Goal: Communication & Community: Share content

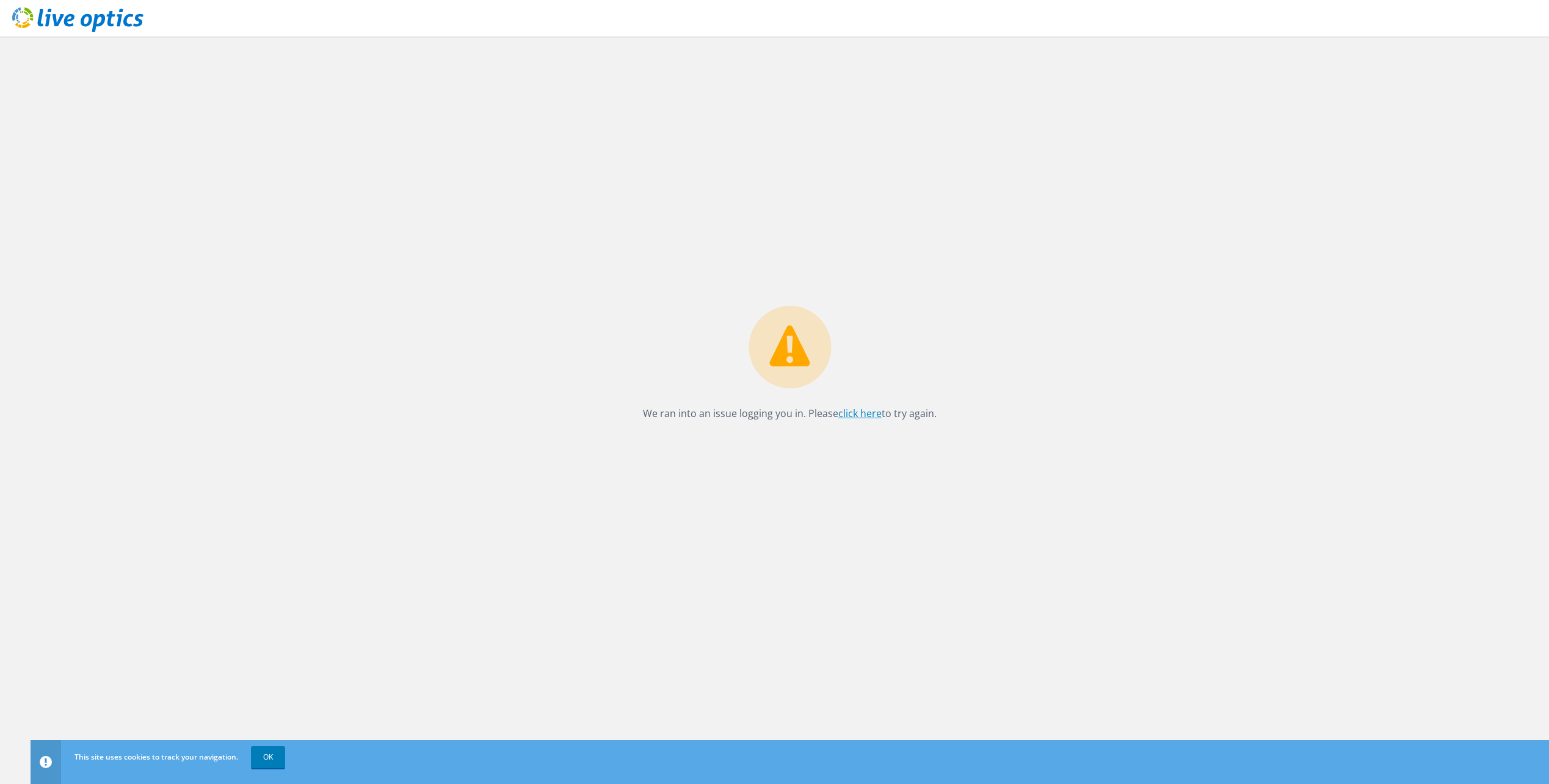
click at [869, 413] on link "click here" at bounding box center [860, 413] width 44 height 13
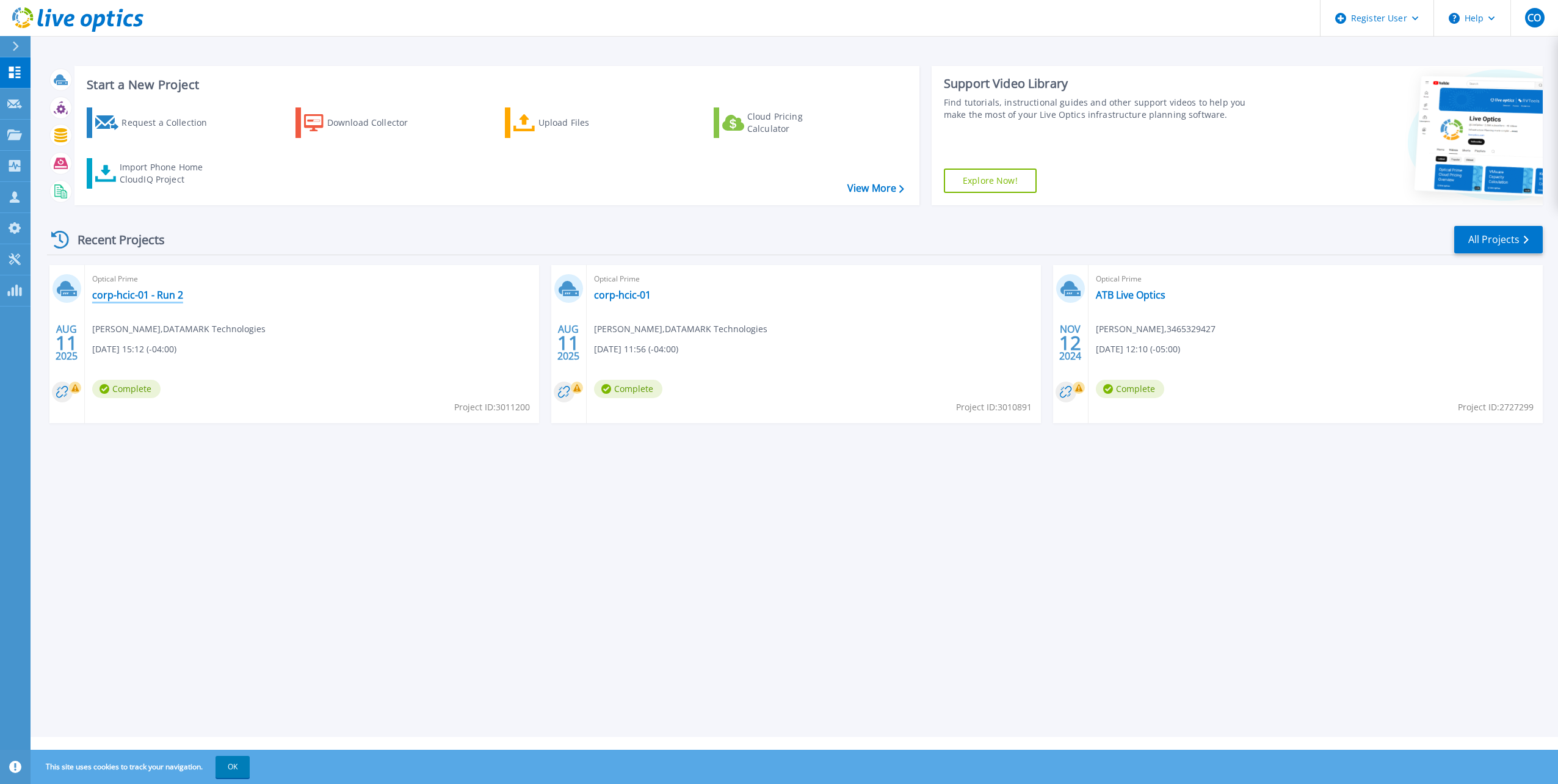
click at [169, 298] on link "corp-hcic-01 - Run 2" at bounding box center [137, 295] width 91 height 12
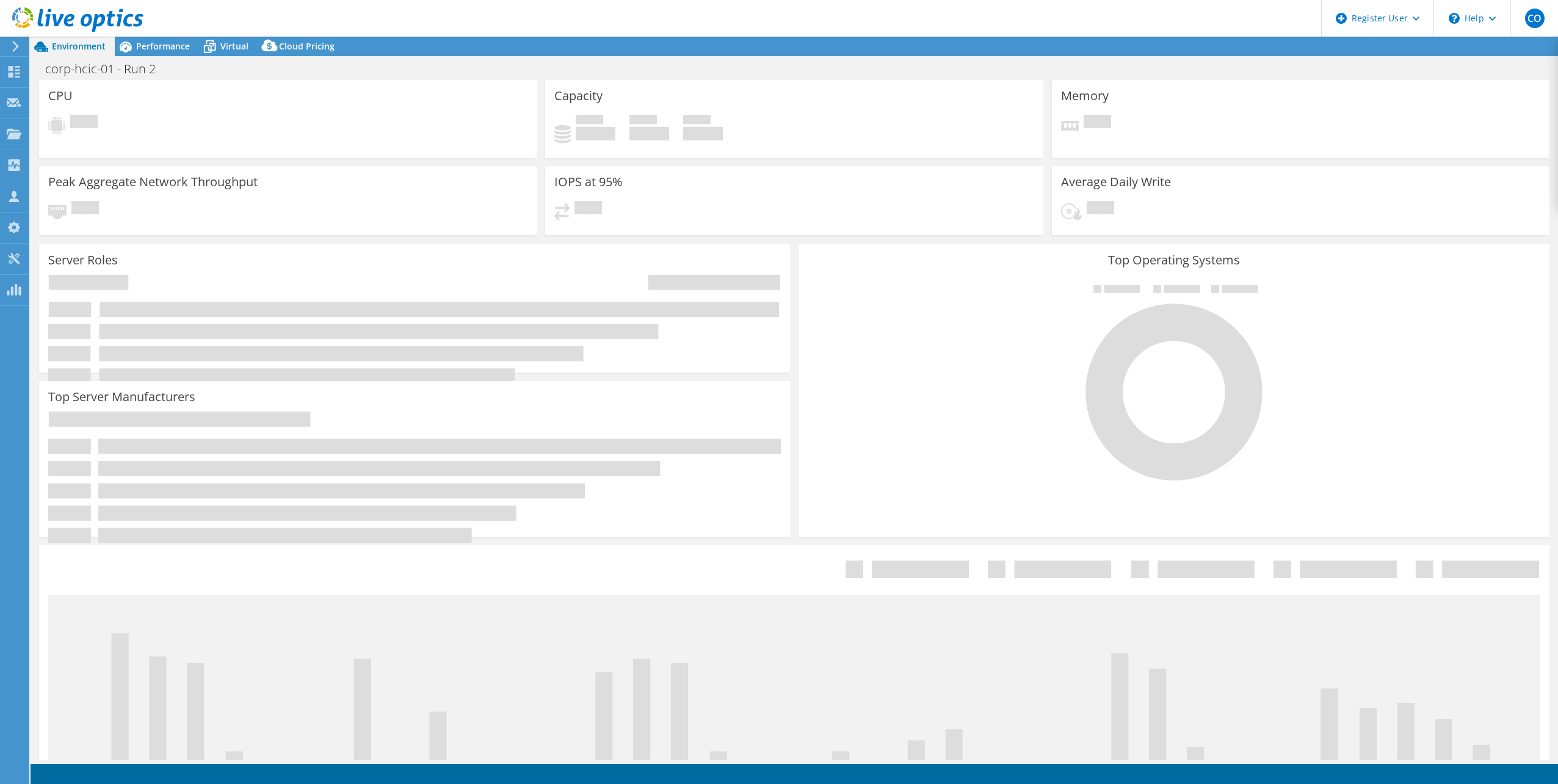
select select "USD"
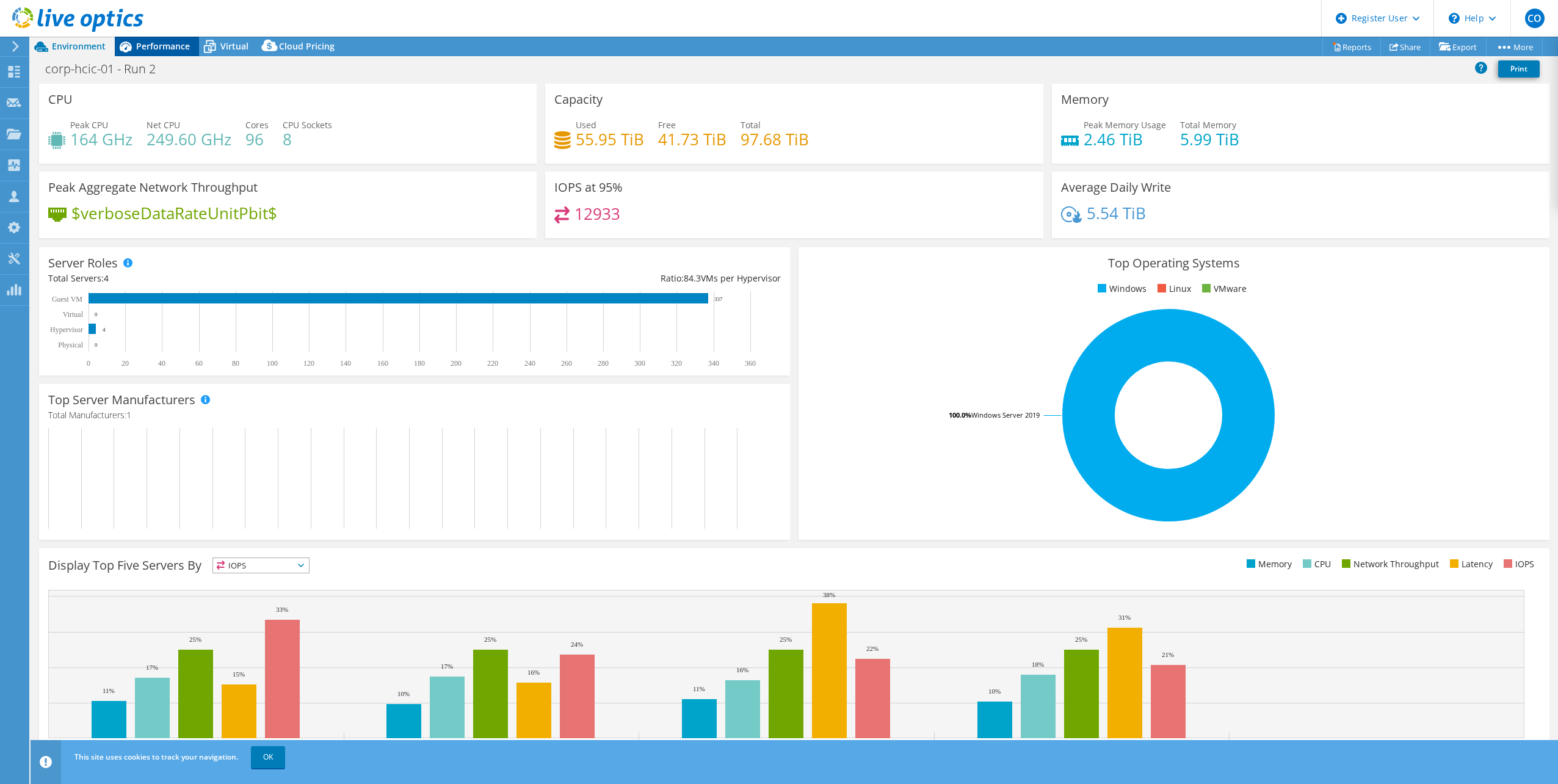
click at [190, 41] on div "Performance" at bounding box center [157, 46] width 84 height 19
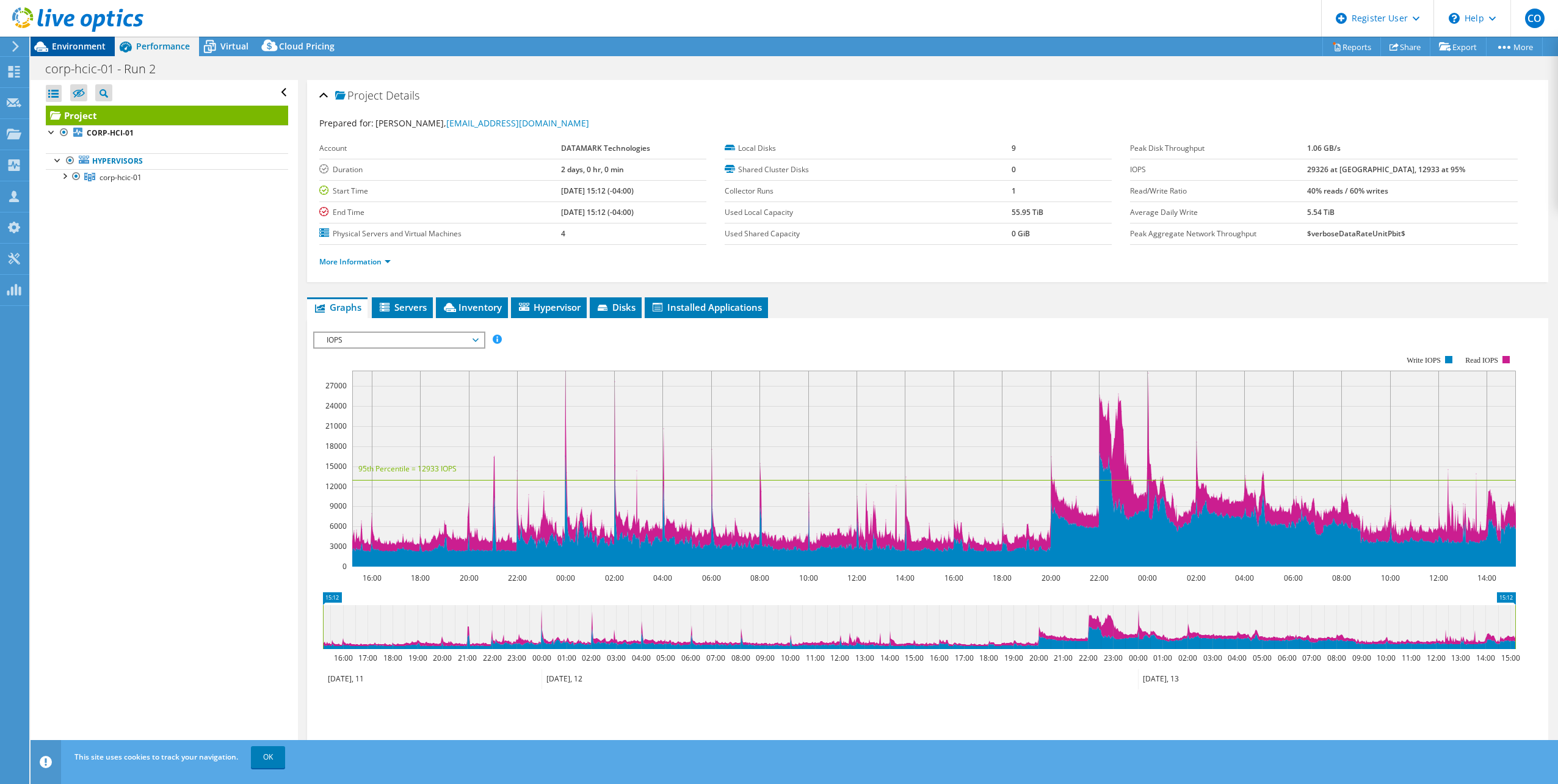
click at [67, 48] on span "Environment" at bounding box center [79, 46] width 54 height 11
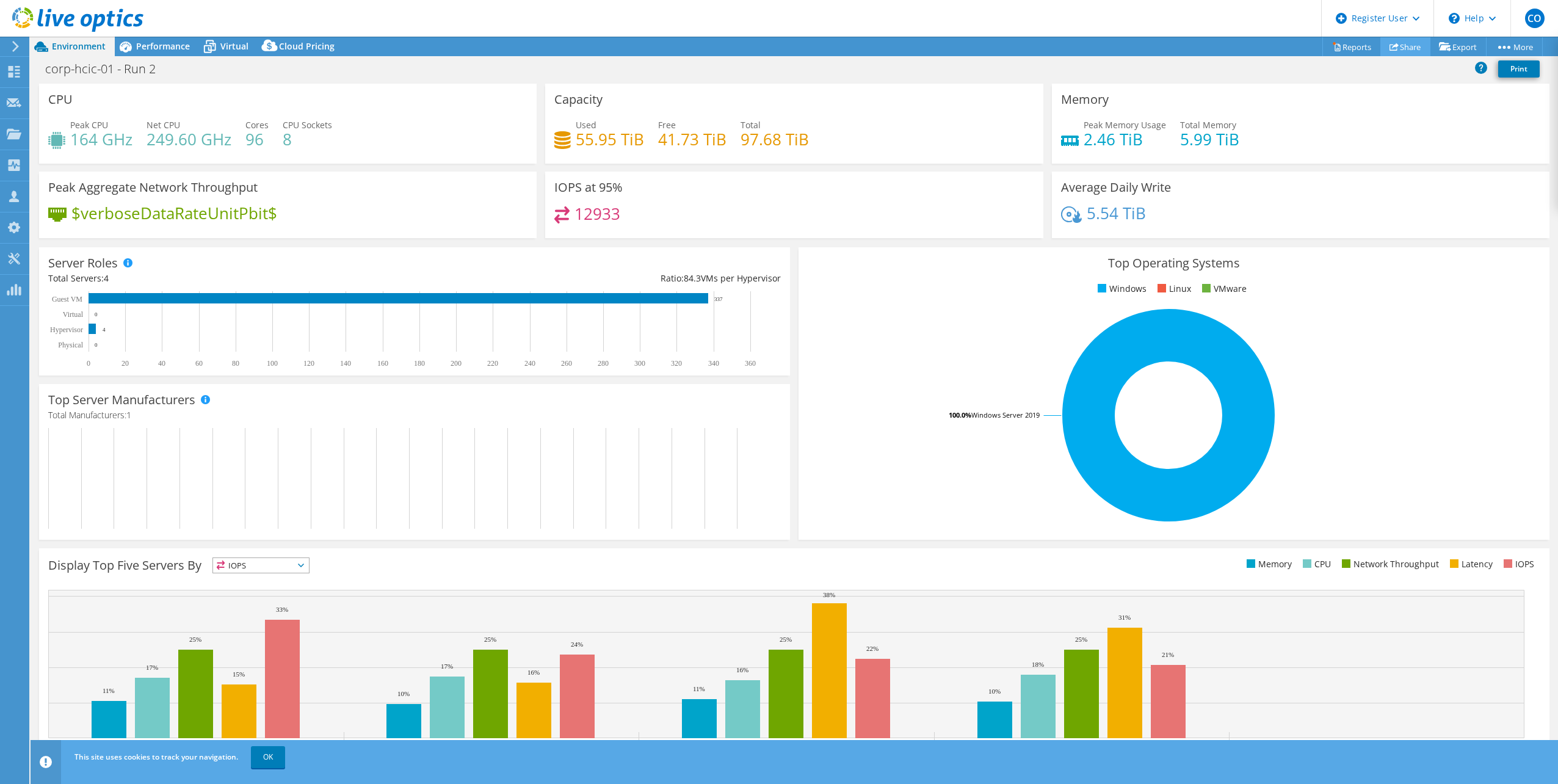
click at [1400, 46] on link "Share" at bounding box center [1405, 46] width 50 height 19
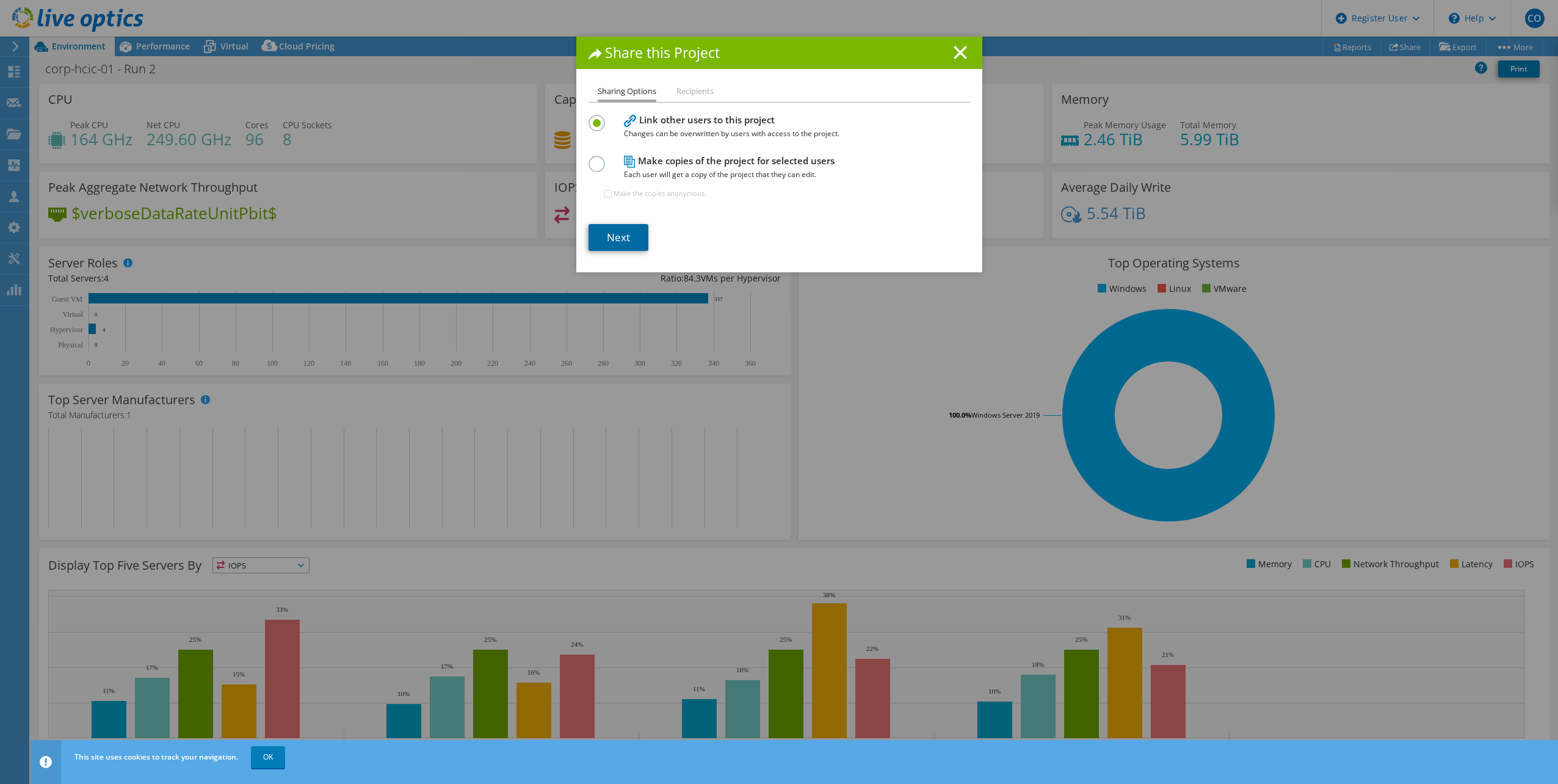
click at [623, 235] on link "Next" at bounding box center [618, 237] width 60 height 27
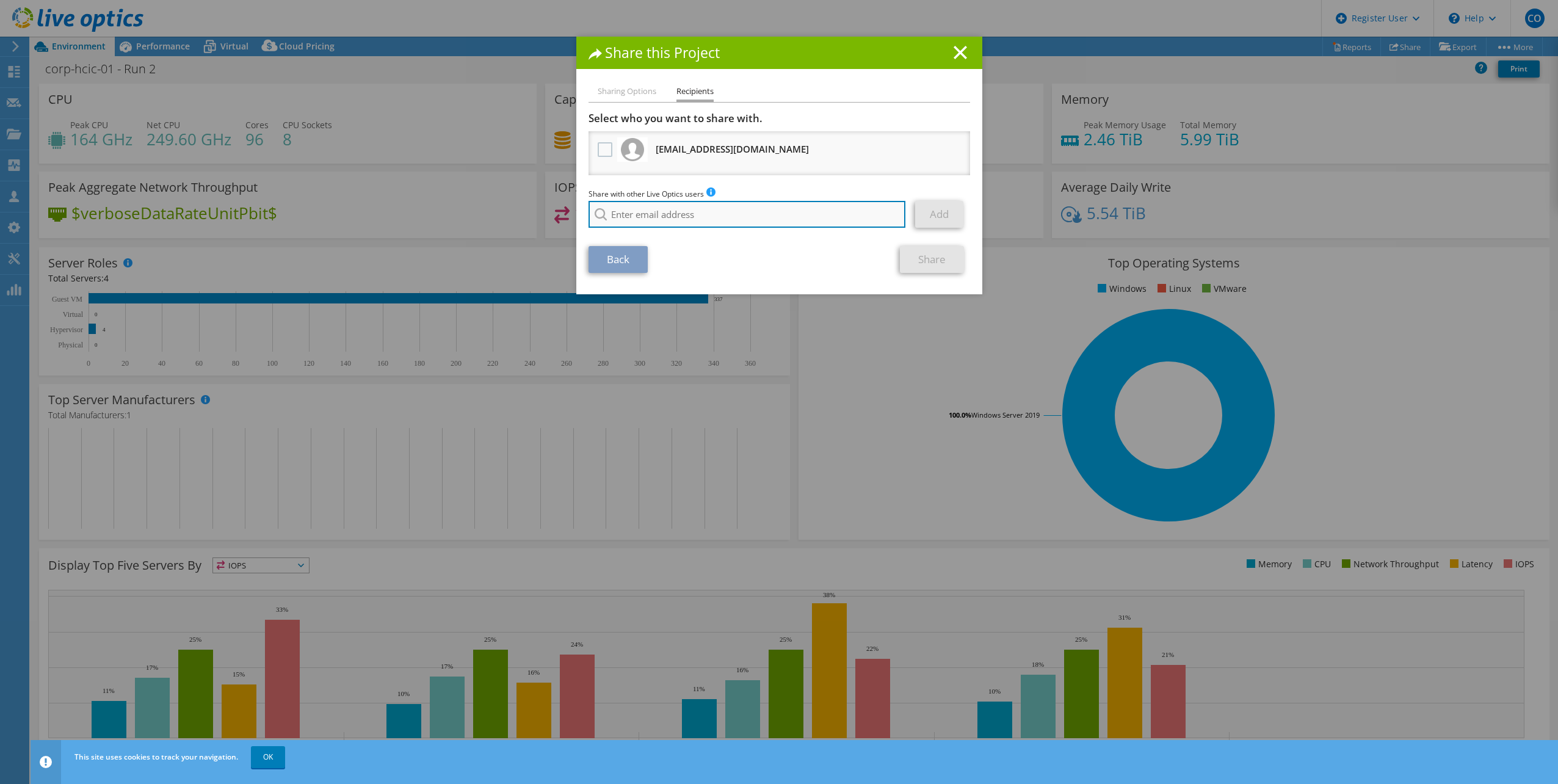
click at [622, 216] on input "search" at bounding box center [747, 214] width 317 height 27
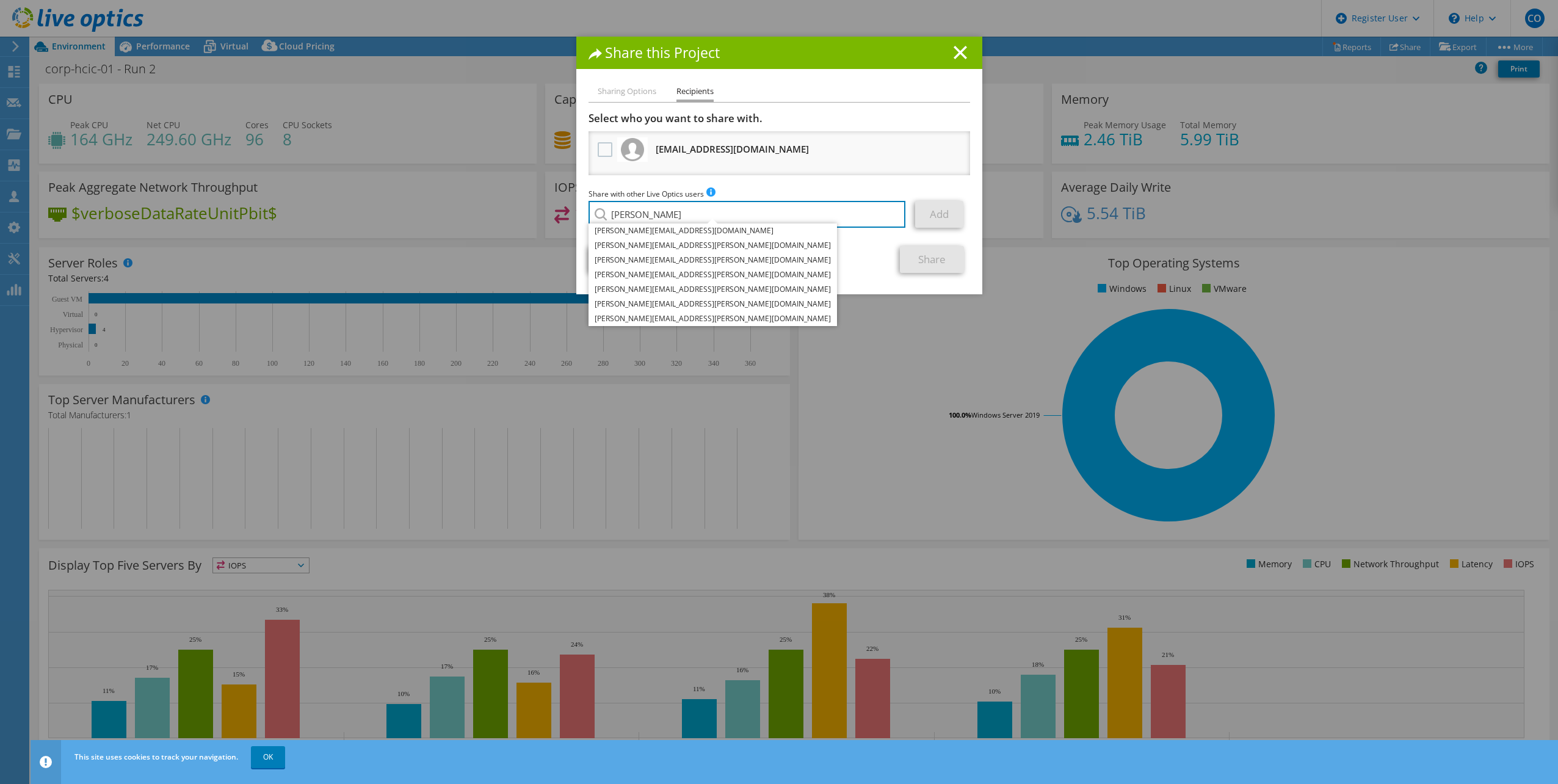
type input "[PERSON_NAME]"
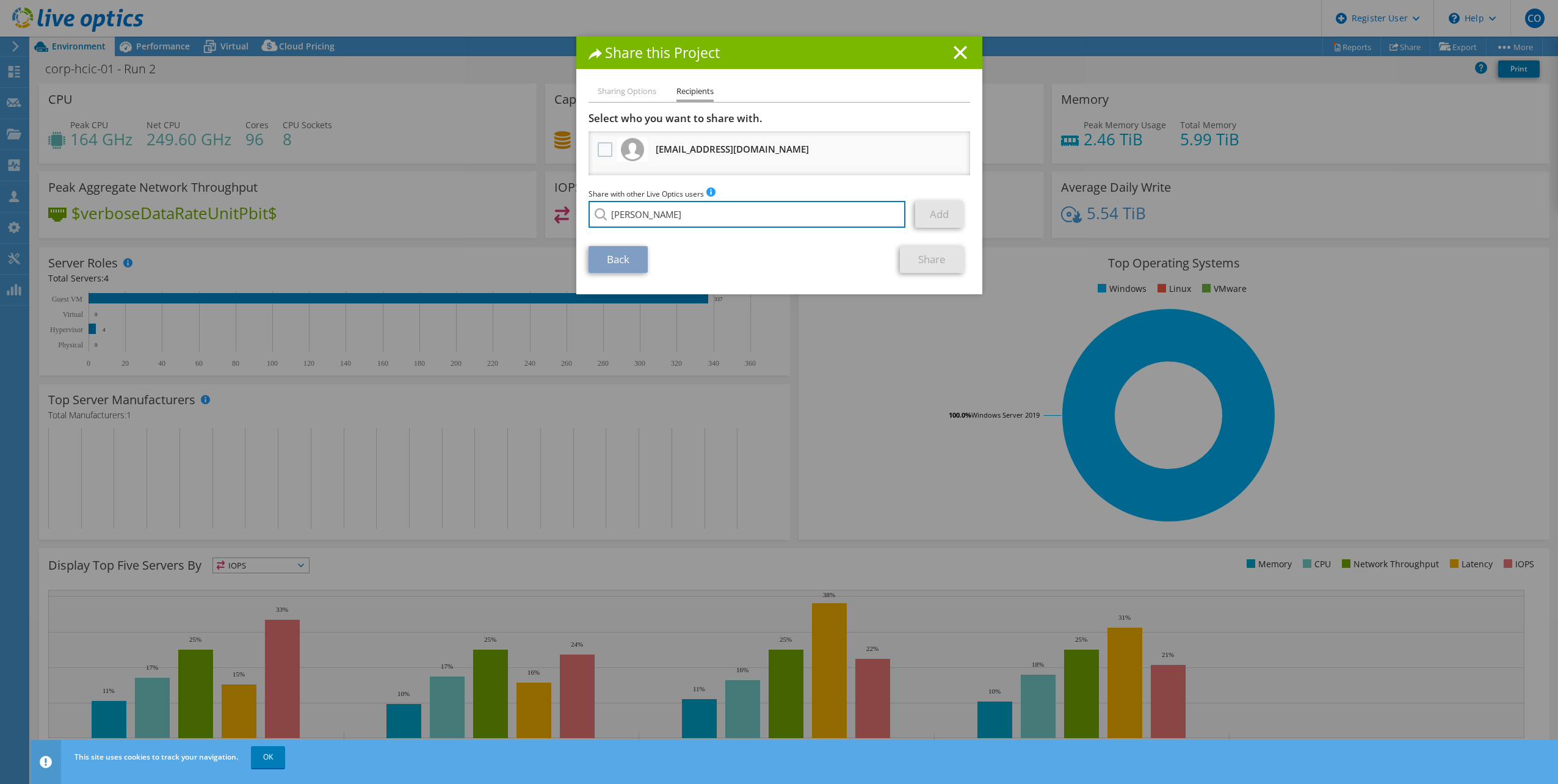
drag, startPoint x: 683, startPoint y: 221, endPoint x: 310, endPoint y: 170, distance: 376.5
click at [310, 159] on div "Share this Project Sharing Options Recipients Link other users to this project …" at bounding box center [779, 392] width 1558 height 711
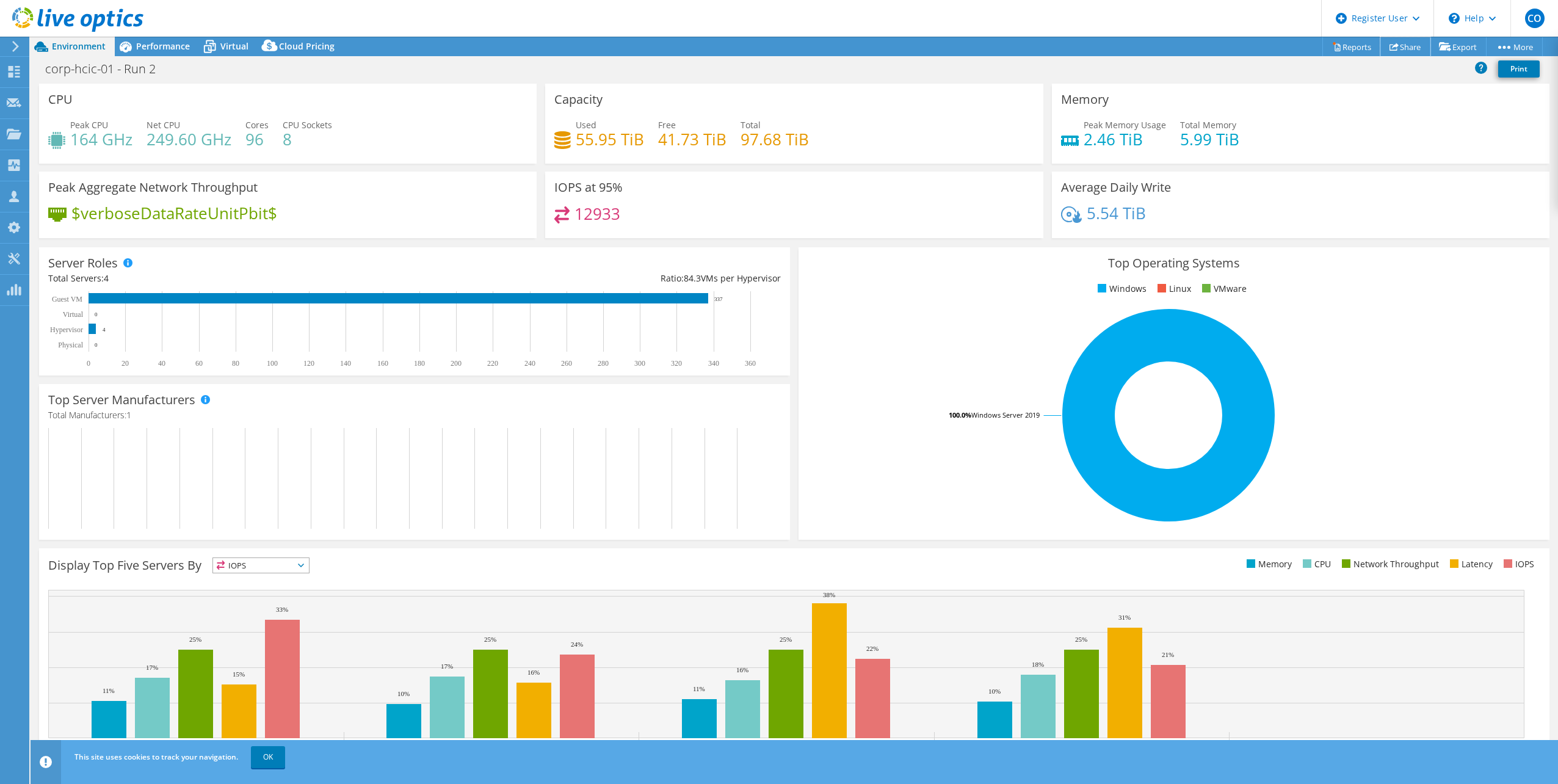
click at [1401, 44] on link "Share" at bounding box center [1405, 46] width 50 height 19
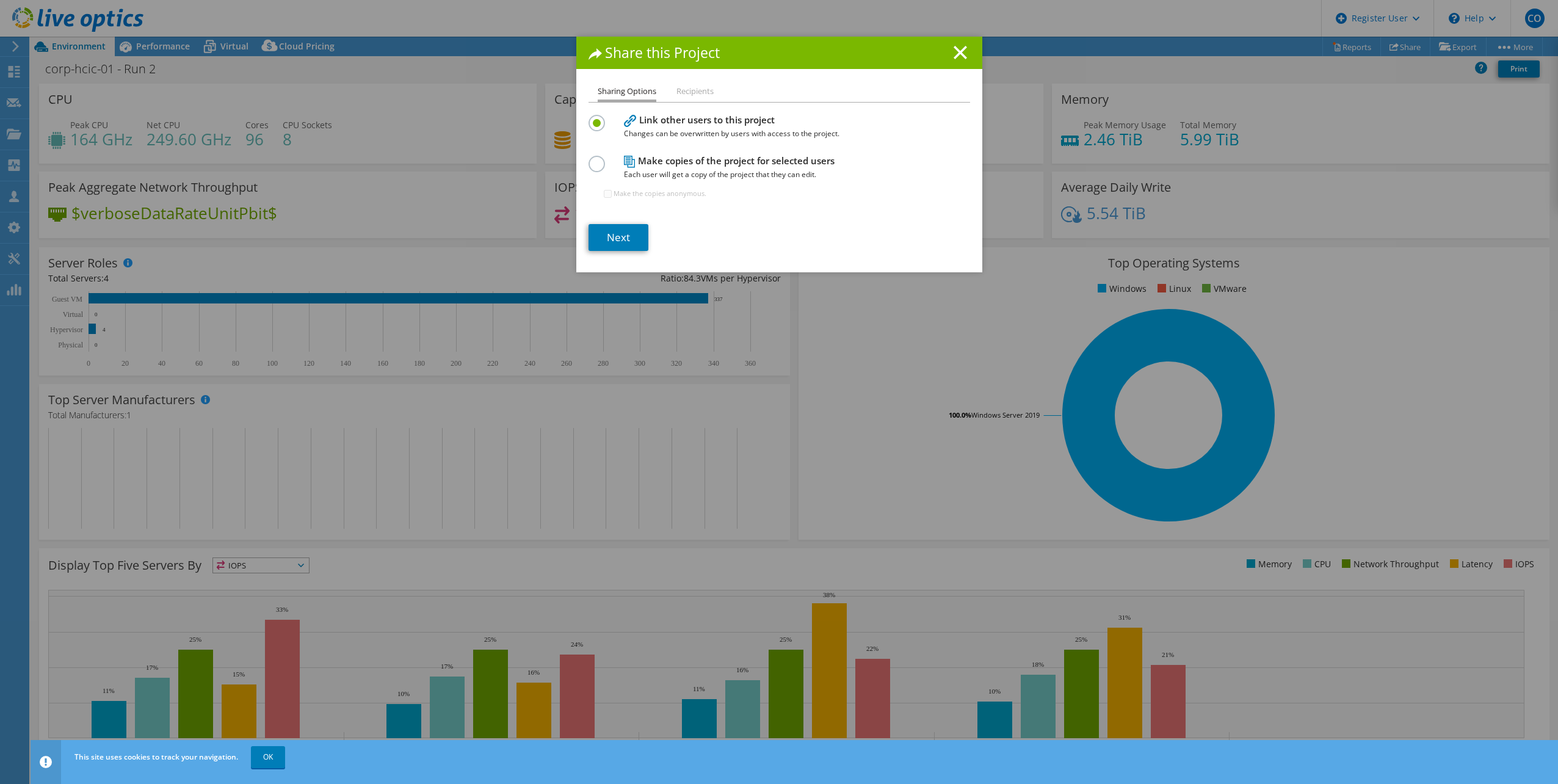
click at [1452, 55] on div "Share this Project Sharing Options Recipients Link other users to this project …" at bounding box center [779, 392] width 1558 height 711
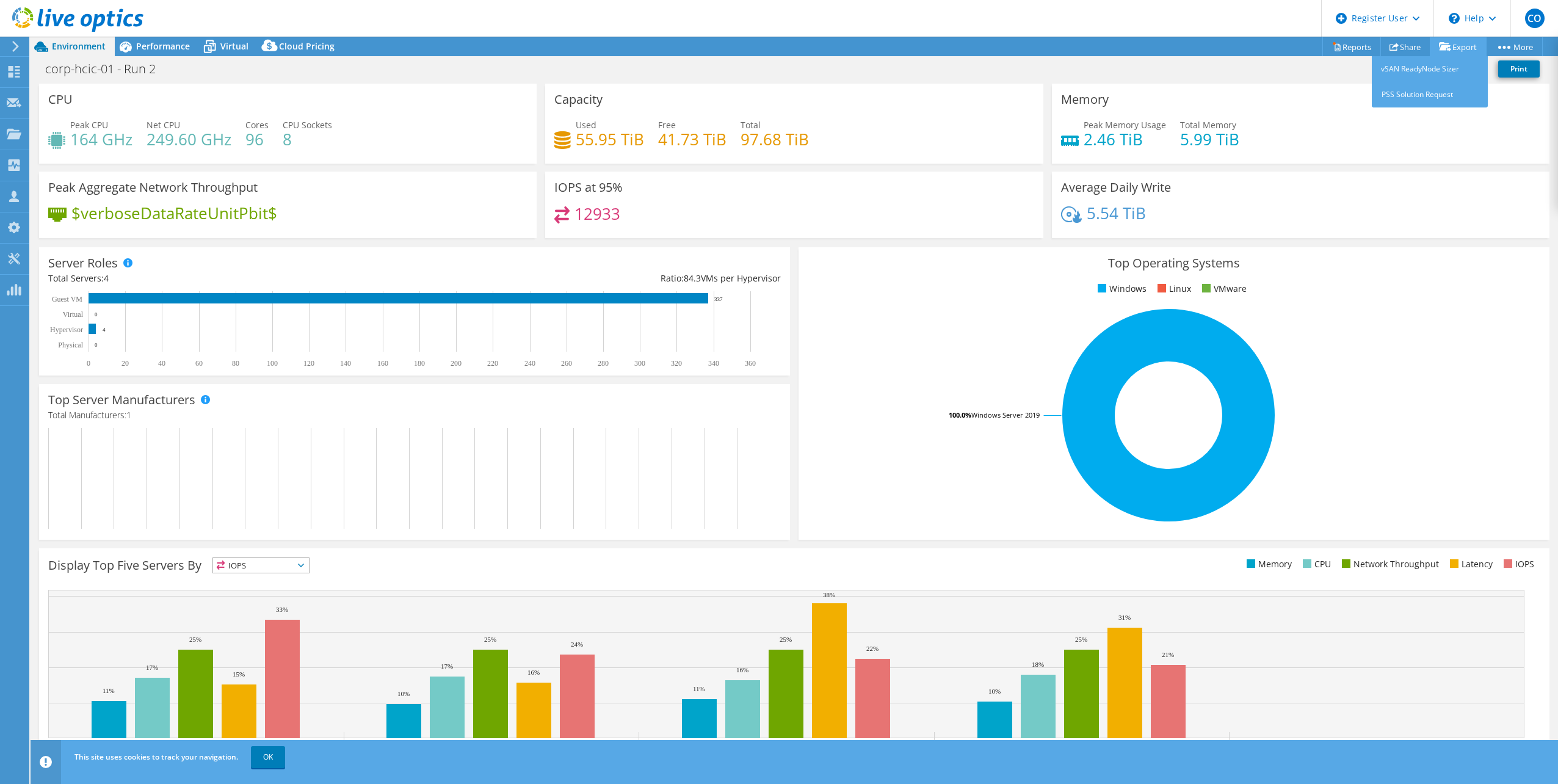
click at [1469, 50] on link "Export" at bounding box center [1458, 46] width 57 height 19
click at [1362, 40] on link "Reports" at bounding box center [1351, 46] width 58 height 19
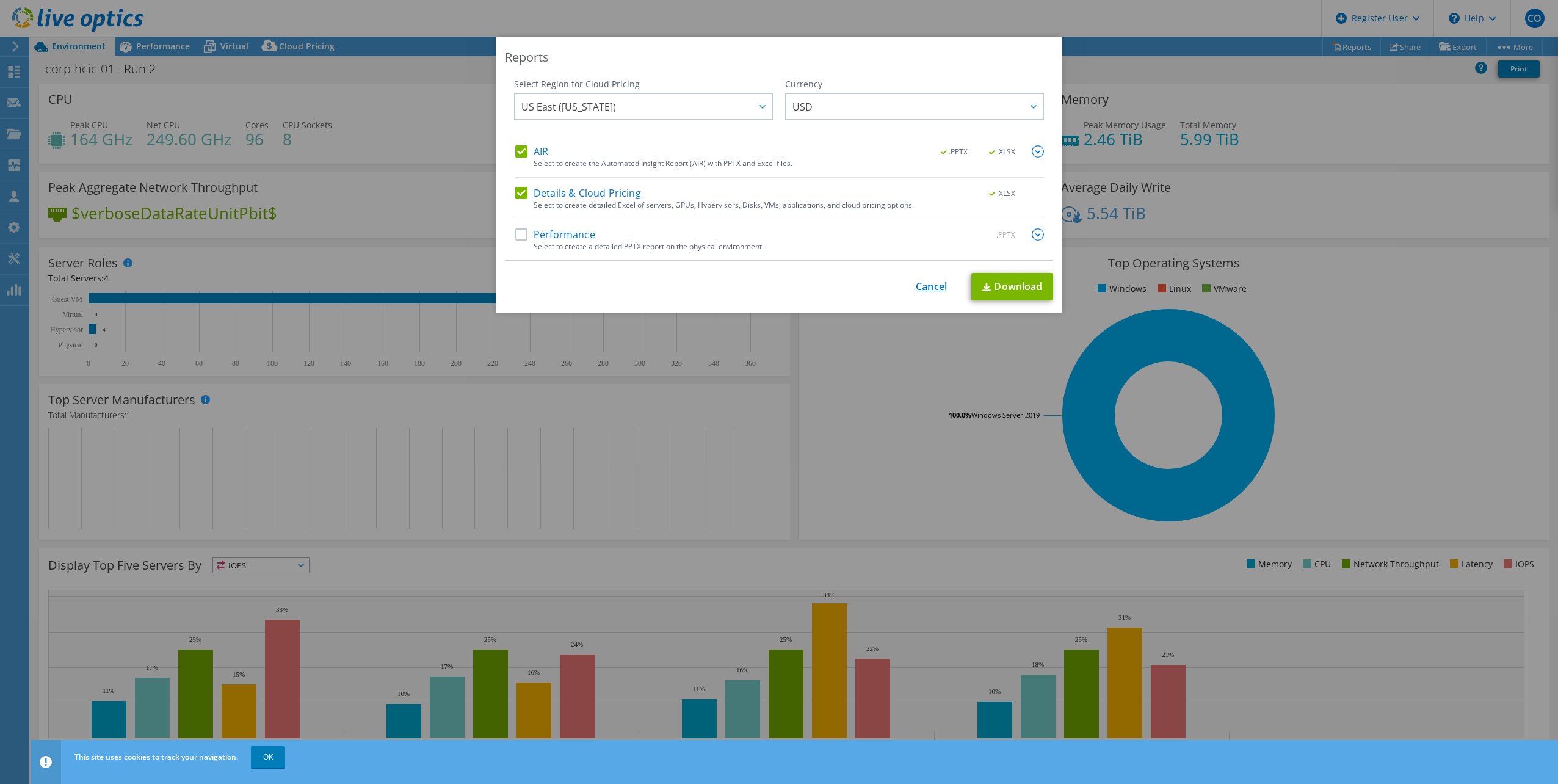
click at [916, 284] on link "Cancel" at bounding box center [931, 286] width 31 height 11
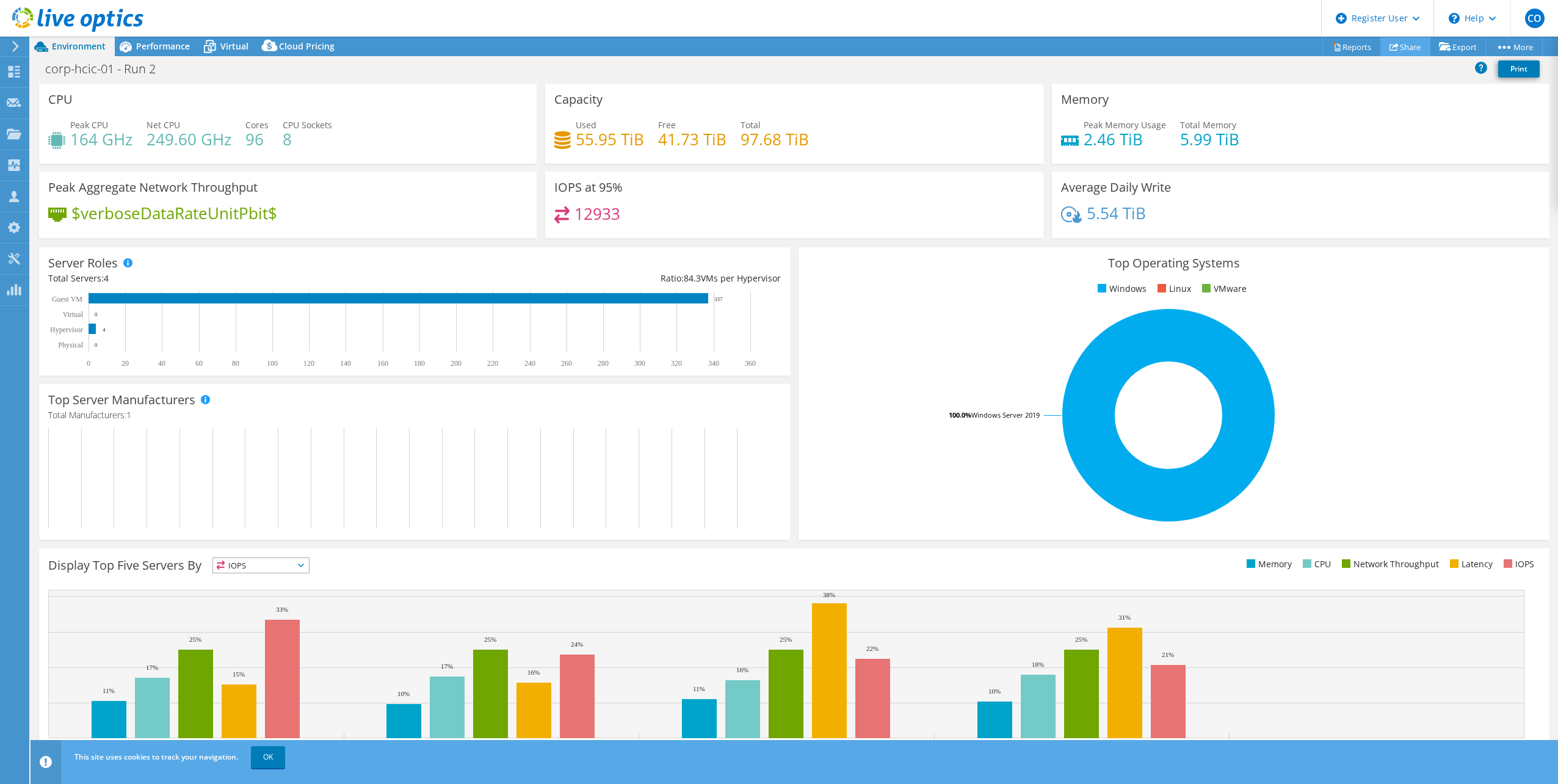
click at [1387, 54] on link "Share" at bounding box center [1405, 46] width 50 height 19
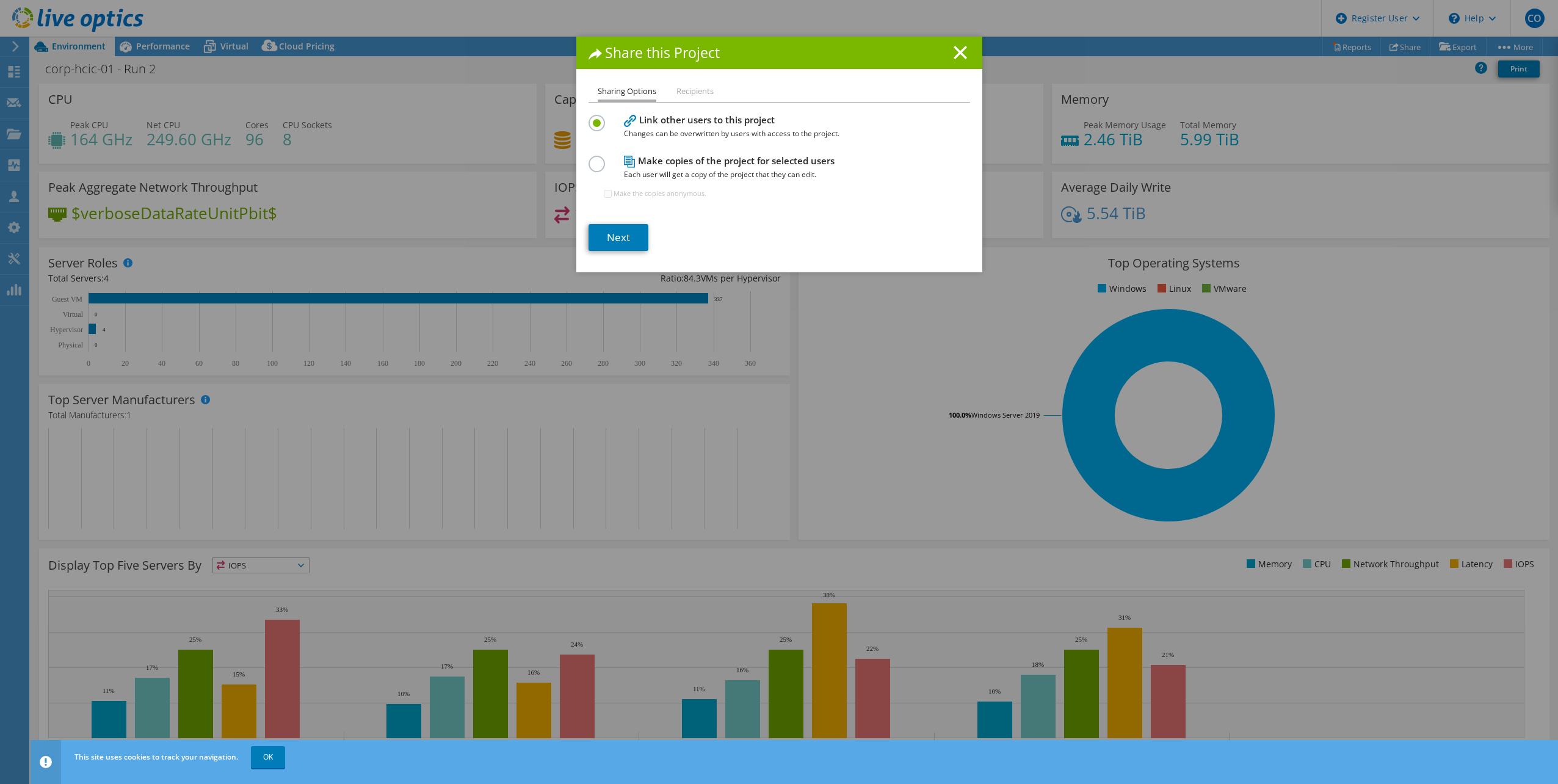
click at [687, 91] on li "Recipients" at bounding box center [695, 91] width 37 height 15
click at [589, 159] on label at bounding box center [599, 157] width 21 height 3
click at [0, 0] on input "radio" at bounding box center [0, 0] width 0 height 0
click at [589, 118] on label at bounding box center [599, 116] width 21 height 3
click at [0, 0] on input "radio" at bounding box center [0, 0] width 0 height 0
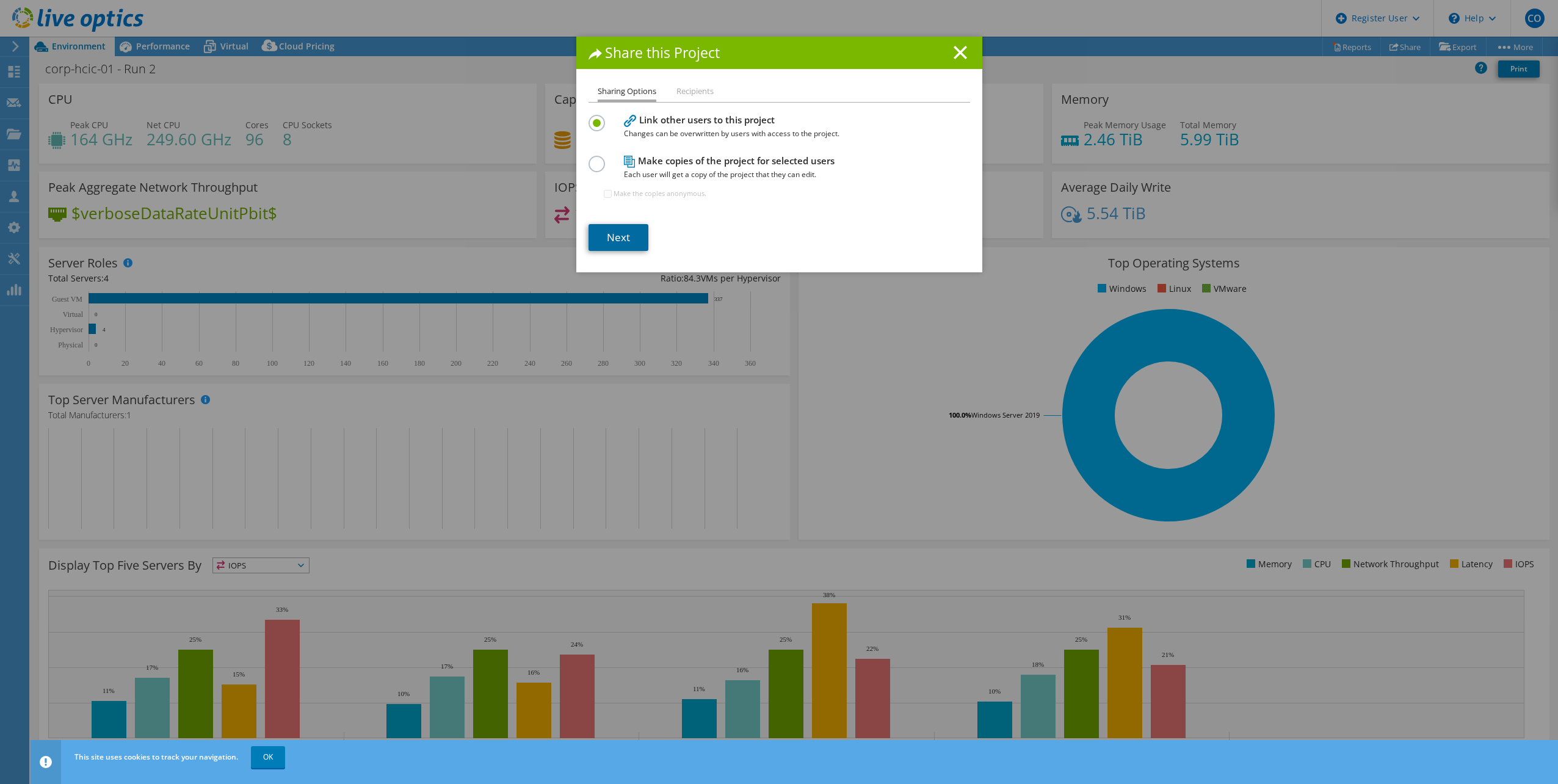
click at [608, 238] on link "Next" at bounding box center [618, 237] width 60 height 27
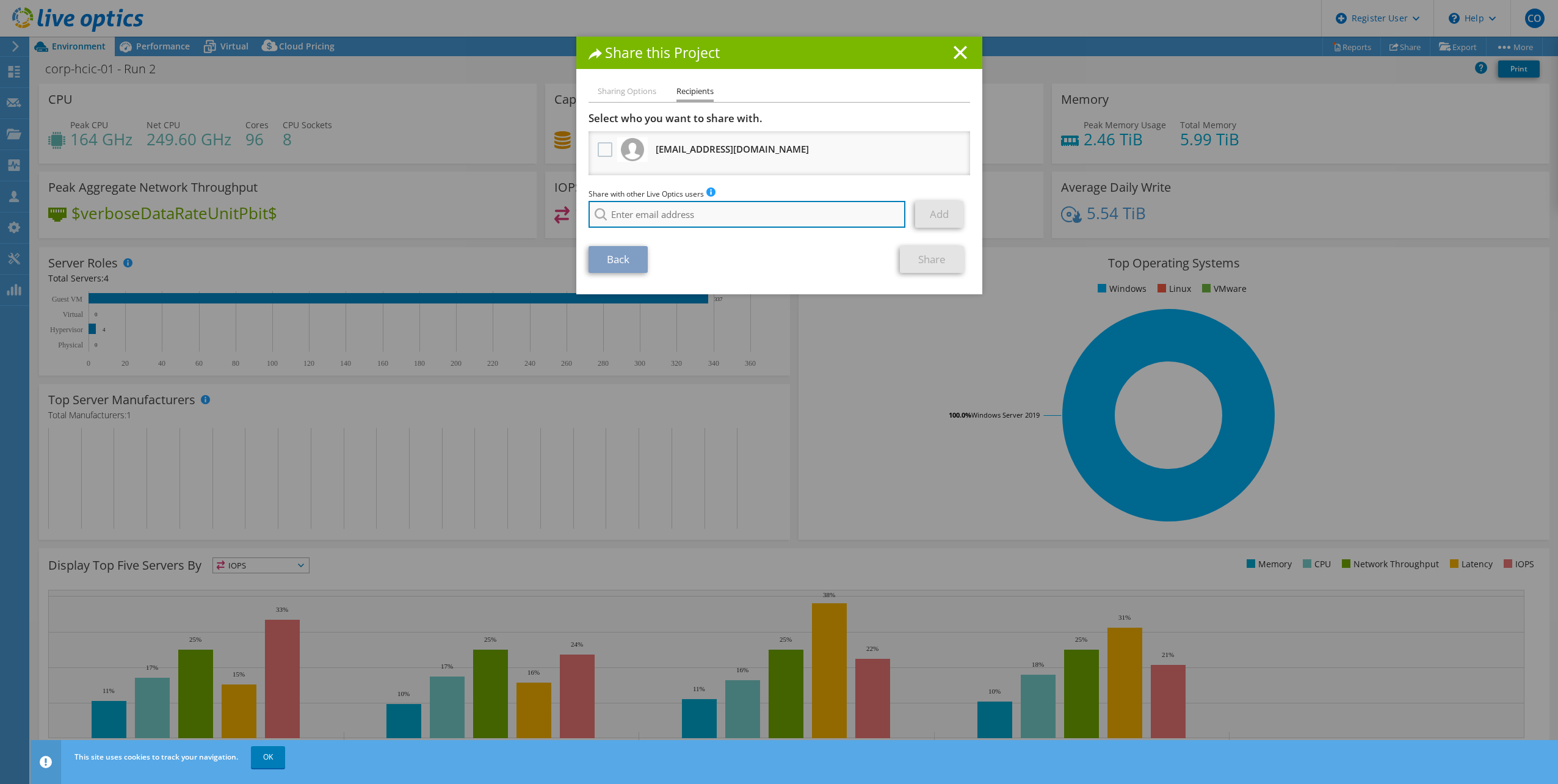
click at [701, 216] on input "search" at bounding box center [747, 214] width 317 height 27
paste input "[PERSON_NAME][EMAIL_ADDRESS][DOMAIN_NAME]"
type input "[PERSON_NAME][EMAIL_ADDRESS][DOMAIN_NAME]"
click at [691, 234] on li "[PERSON_NAME][EMAIL_ADDRESS][DOMAIN_NAME]" at bounding box center [684, 231] width 191 height 15
click at [963, 222] on div "Add" at bounding box center [942, 214] width 54 height 27
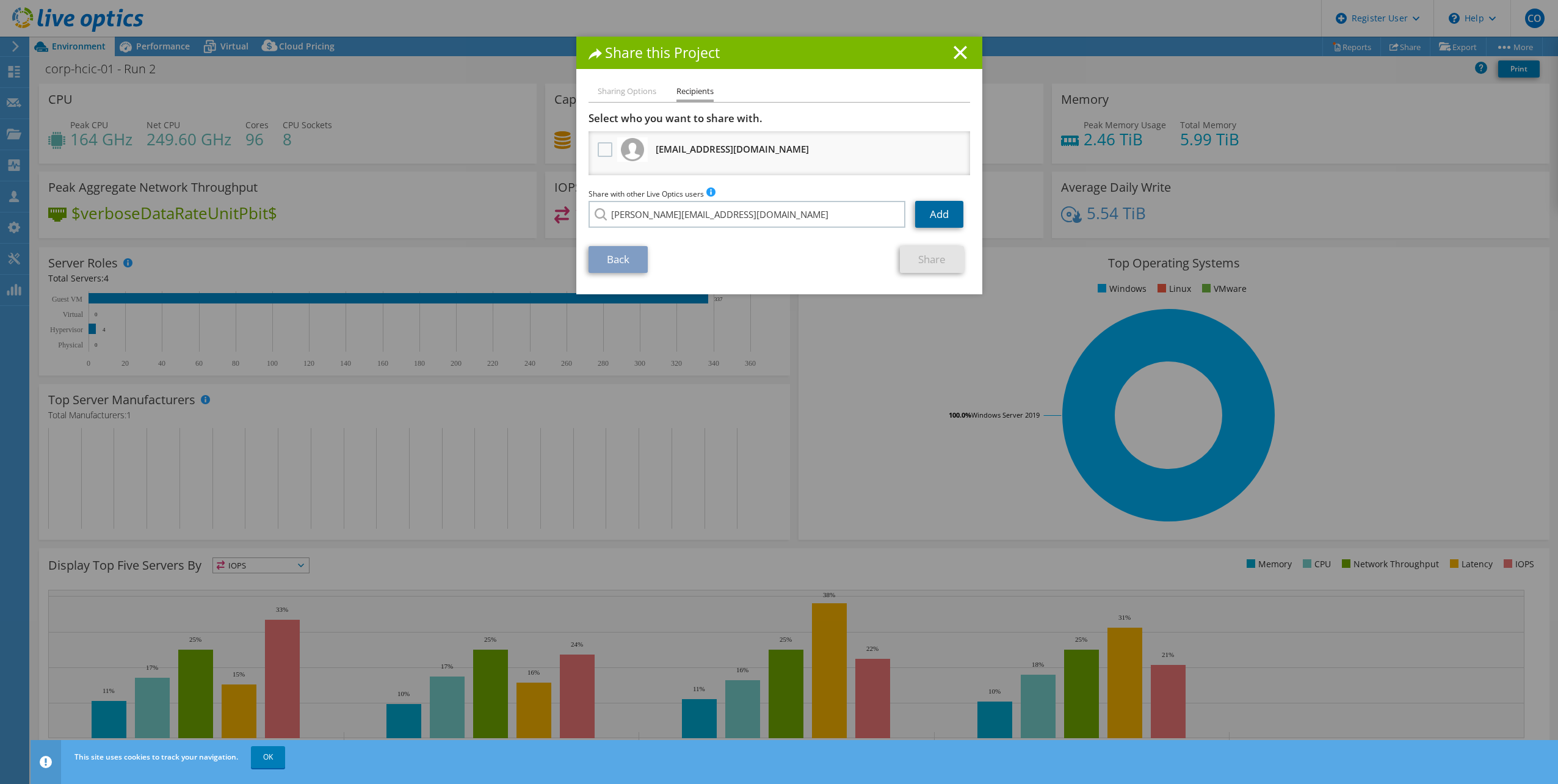
click at [952, 218] on link "Add" at bounding box center [939, 214] width 48 height 27
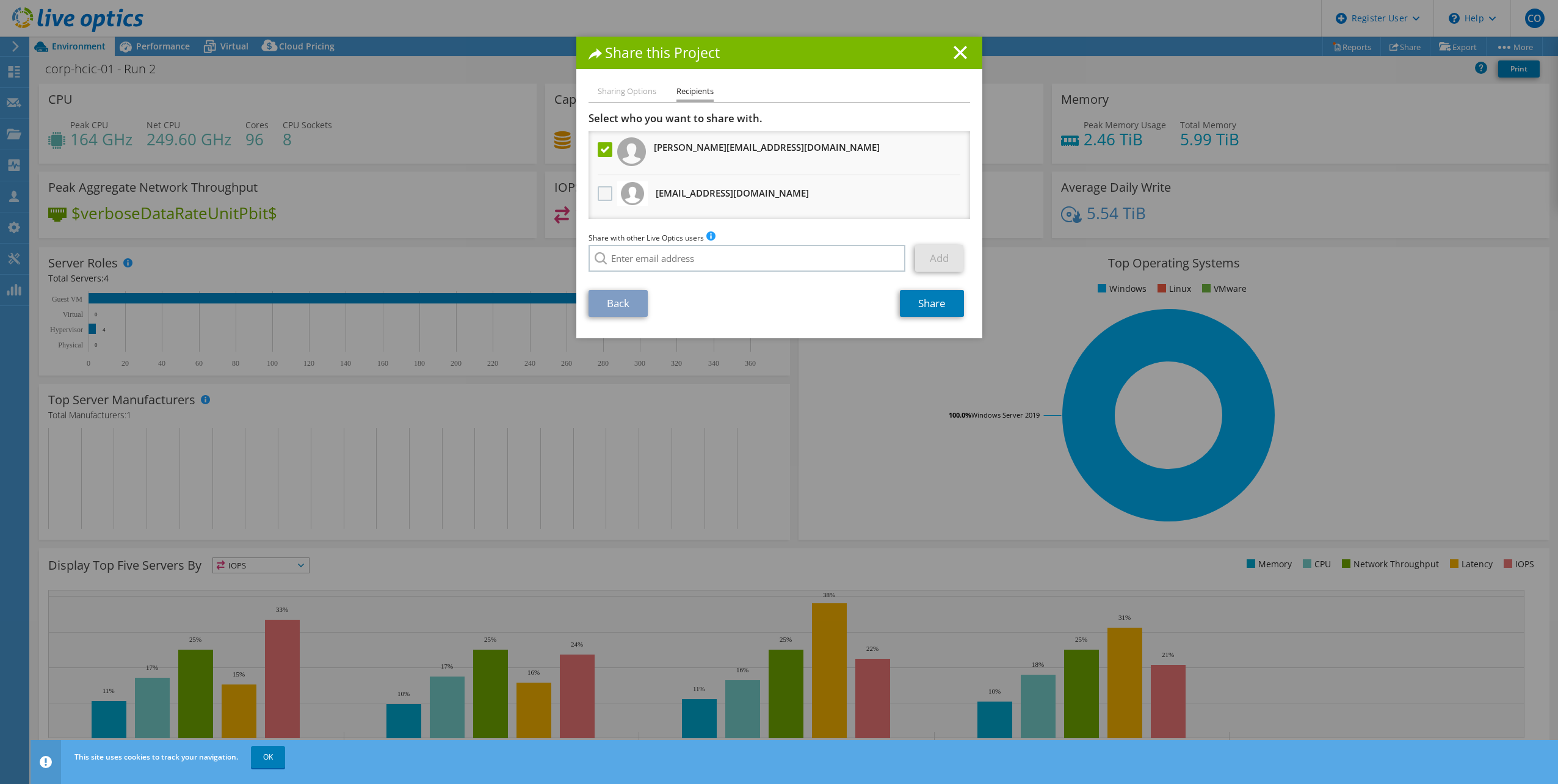
click at [608, 188] on label at bounding box center [607, 193] width 17 height 15
click at [0, 0] on input "checkbox" at bounding box center [0, 0] width 0 height 0
click at [936, 314] on link "Share" at bounding box center [931, 304] width 64 height 27
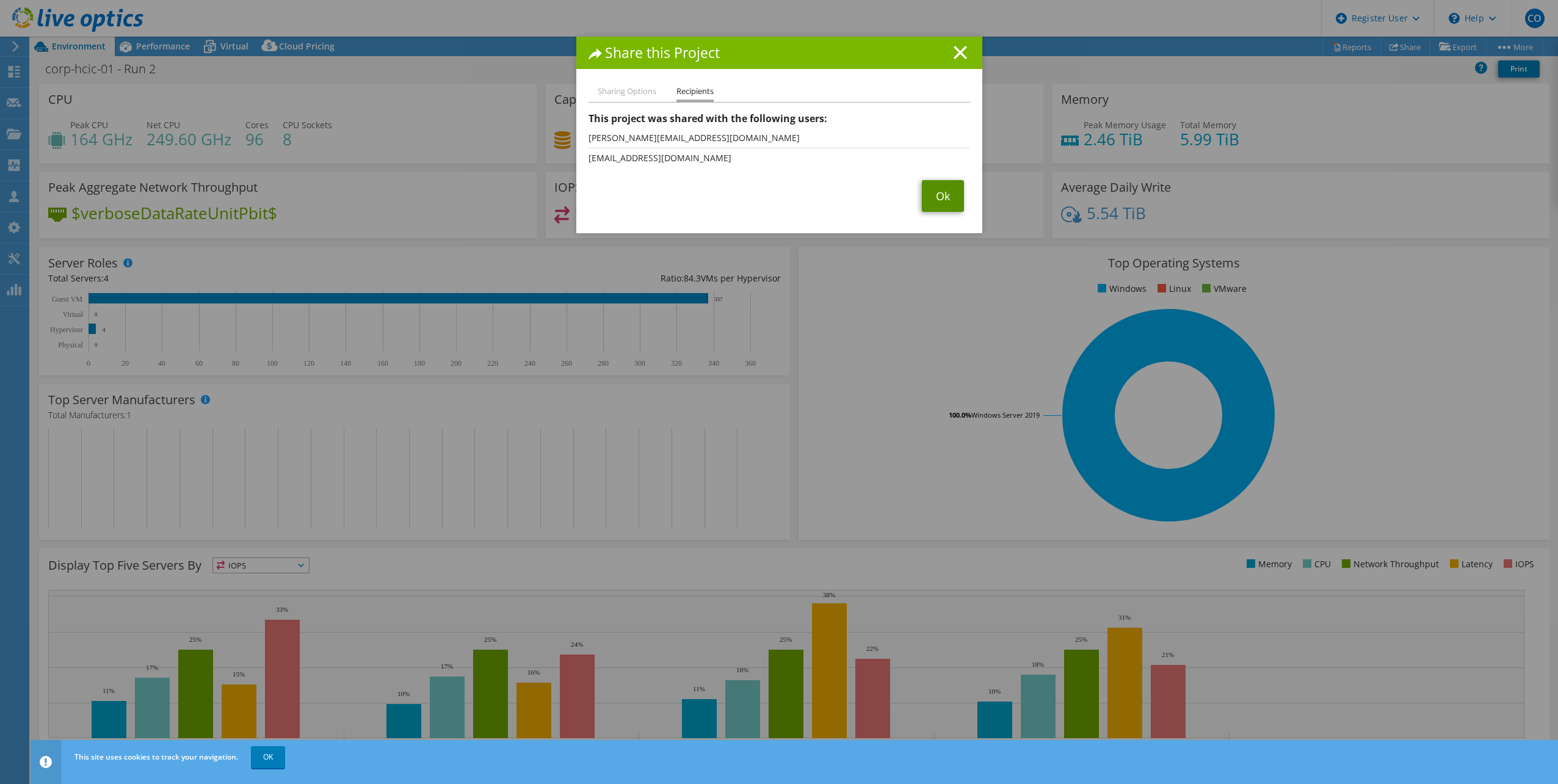
click at [926, 193] on link "Ok" at bounding box center [943, 195] width 42 height 32
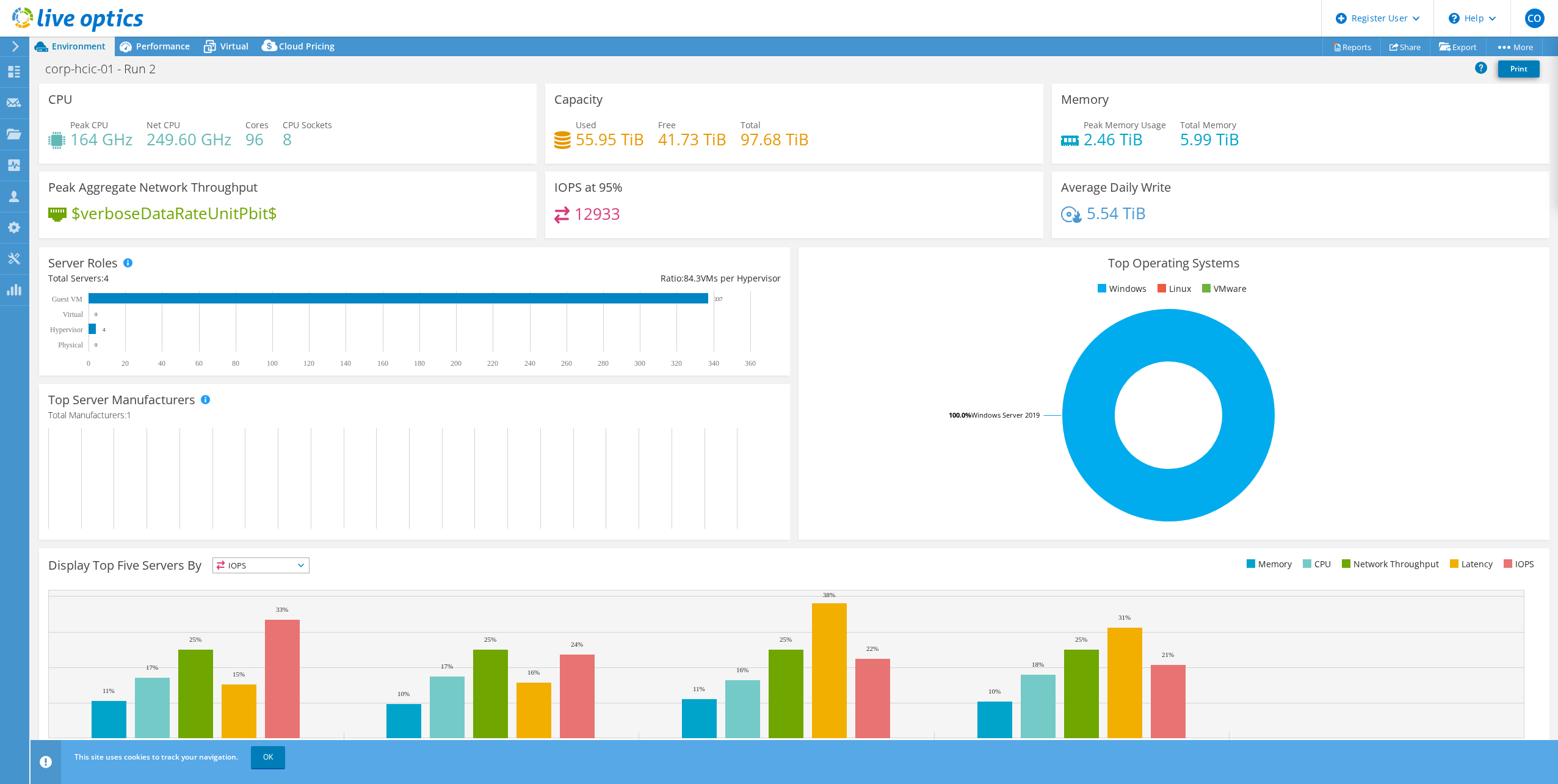
click at [1145, 213] on div "5.54 TiB" at bounding box center [1300, 219] width 479 height 26
click at [775, 137] on h4 "97.68 TiB" at bounding box center [775, 139] width 69 height 13
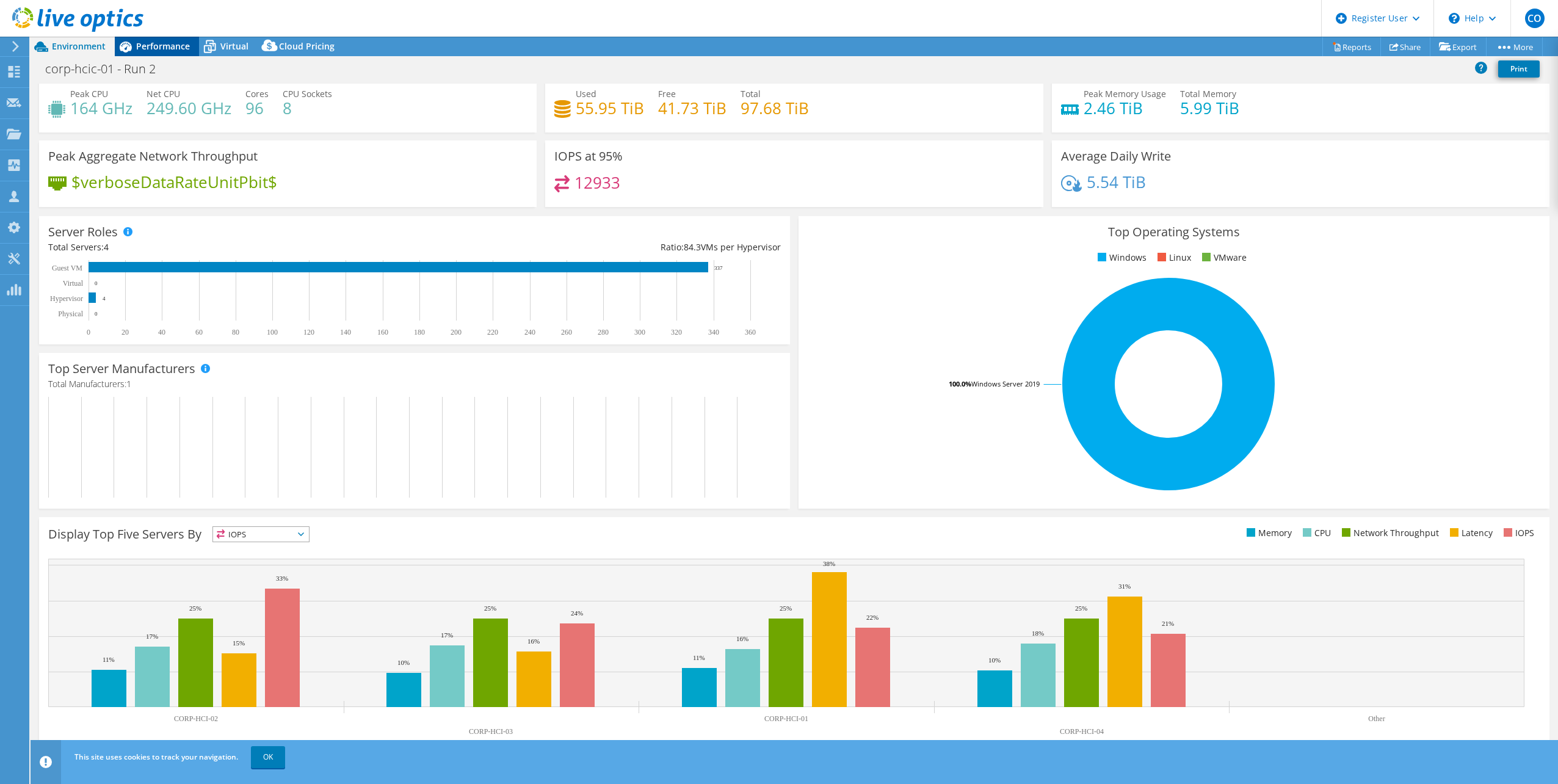
click at [171, 54] on div "Performance" at bounding box center [157, 46] width 84 height 19
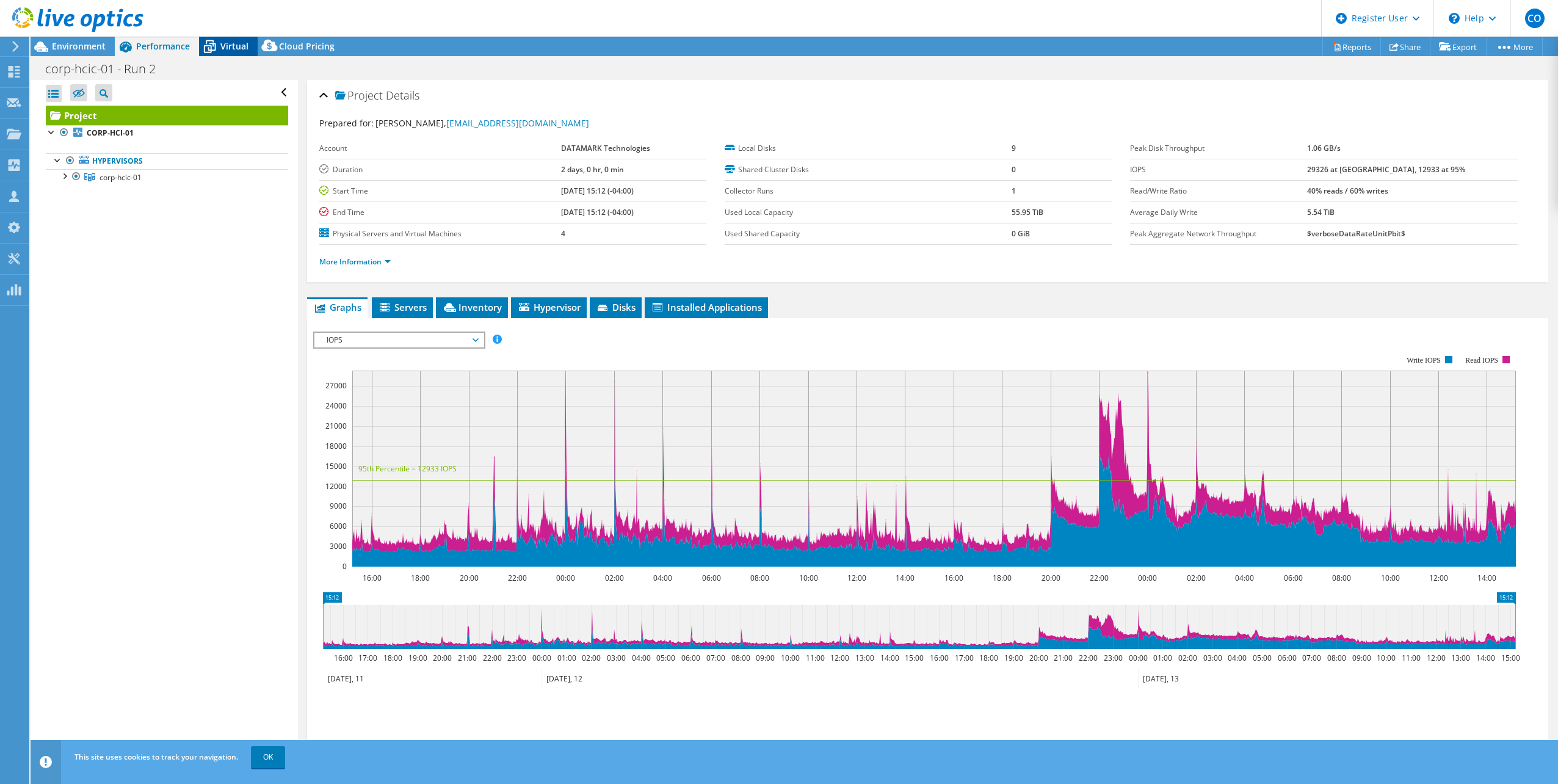
scroll to position [0, 0]
drag, startPoint x: 153, startPoint y: 292, endPoint x: 157, endPoint y: 244, distance: 48.2
click at [153, 292] on div "Open All Close All Hide Excluded Nodes Project Tree Filter" at bounding box center [163, 420] width 267 height 680
click at [79, 43] on span "Environment" at bounding box center [79, 46] width 54 height 11
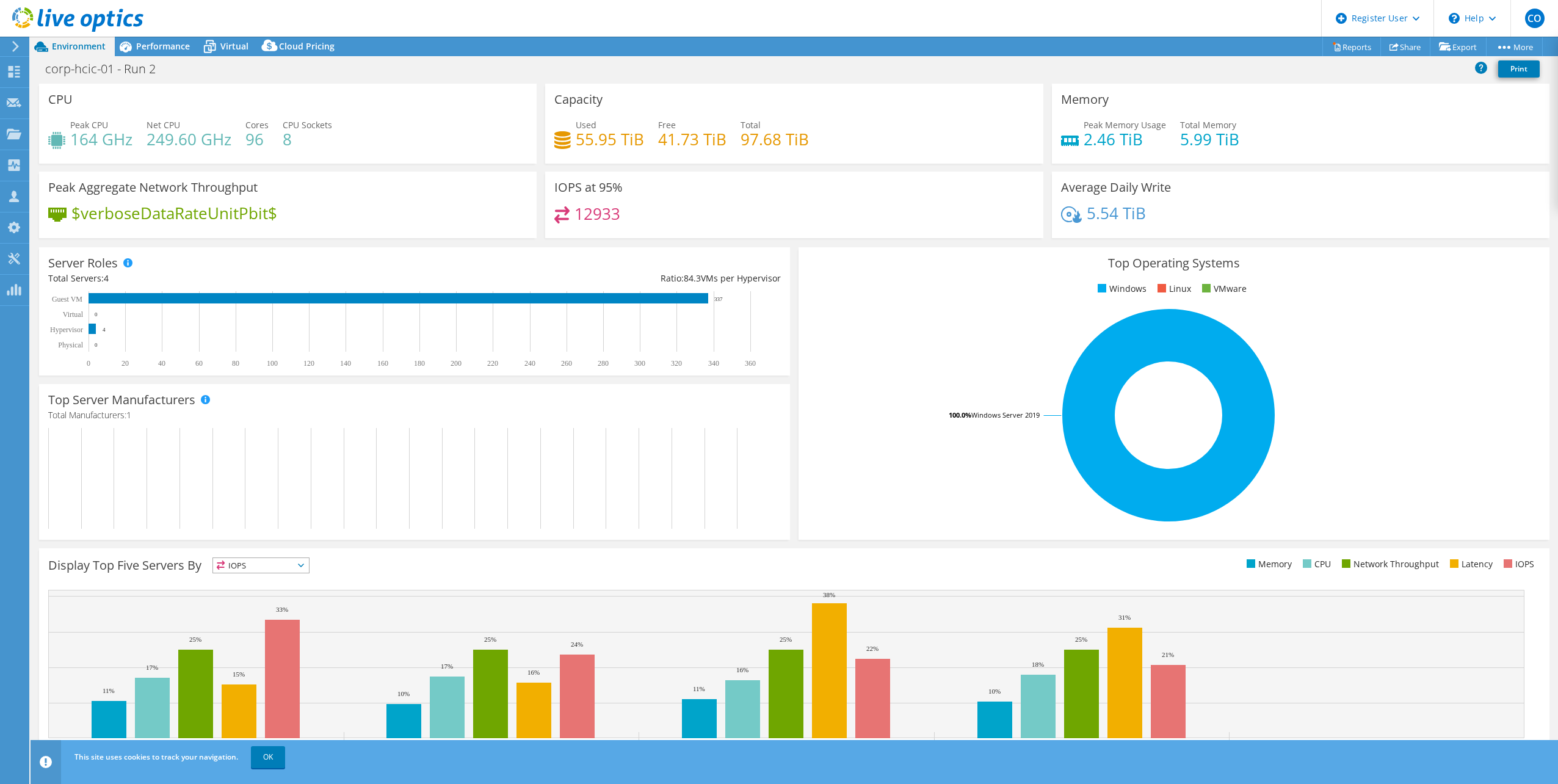
click at [816, 535] on div "Top Operating Systems Windows Linux VMware 100.0% Windows Server 2019" at bounding box center [1174, 393] width 751 height 292
click at [144, 555] on div "Display Top Five Servers By IOPS IOPS" at bounding box center [794, 667] width 1510 height 238
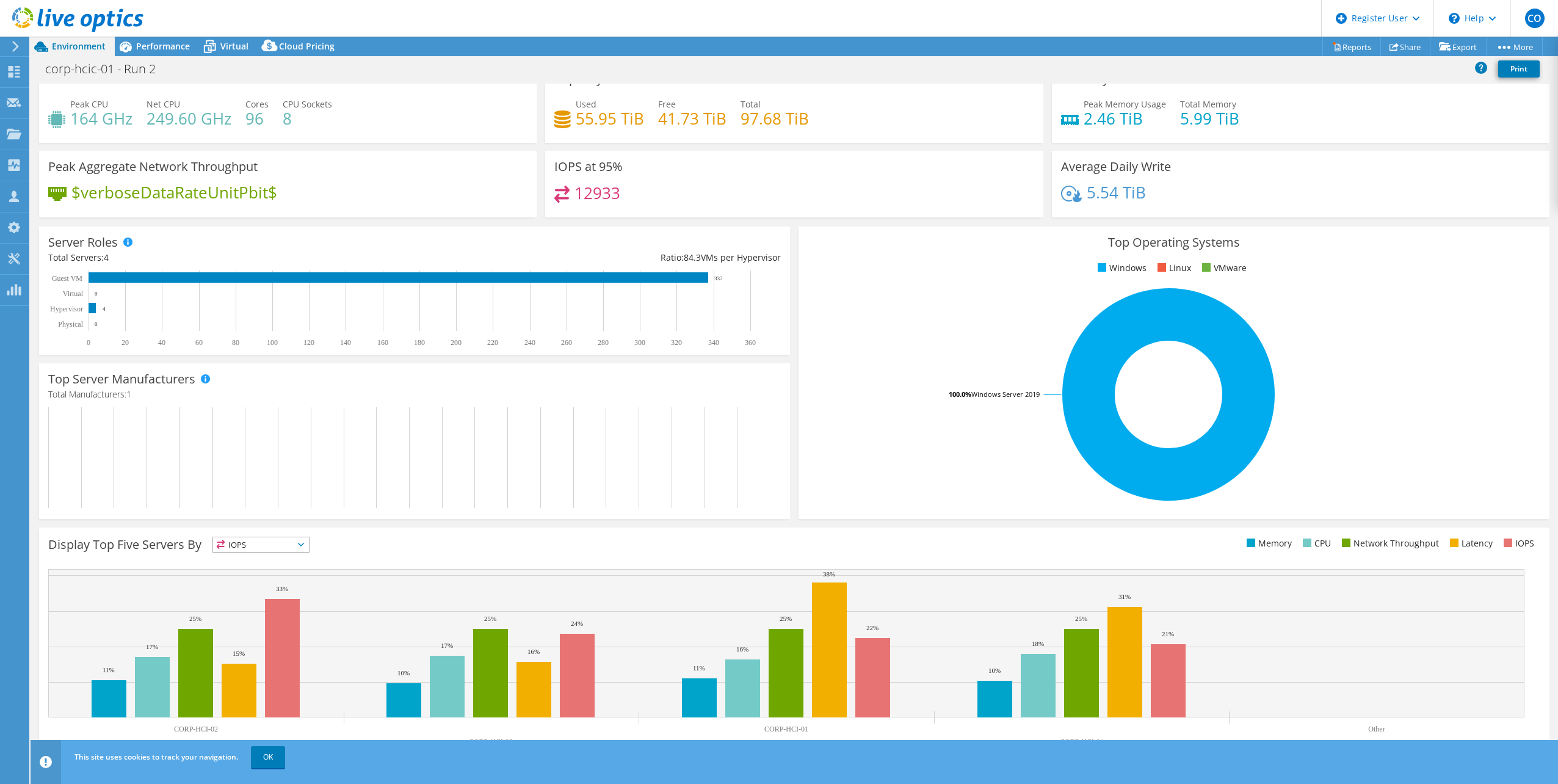
scroll to position [31, 0]
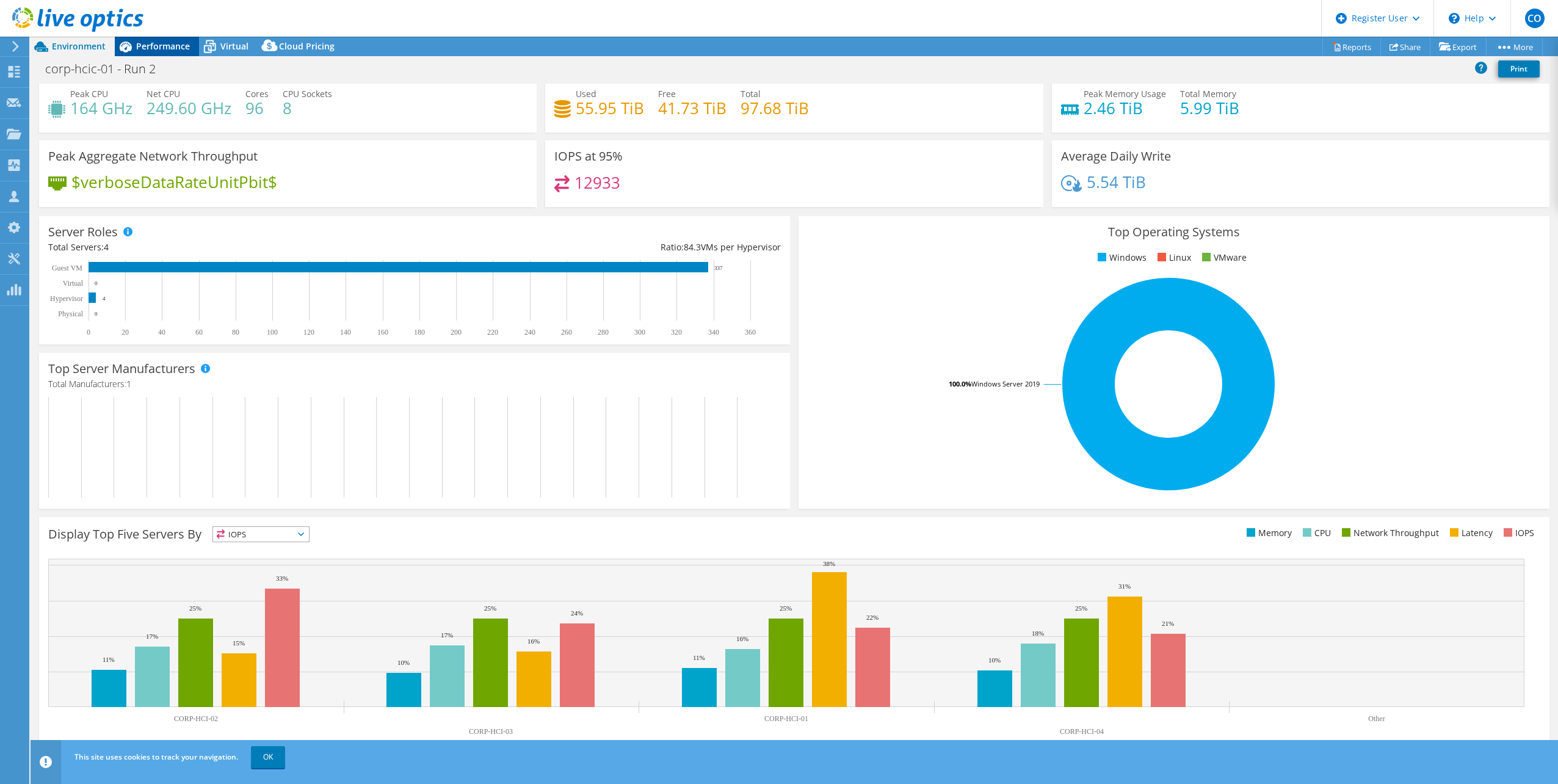
click at [189, 52] on div "Performance" at bounding box center [157, 46] width 84 height 19
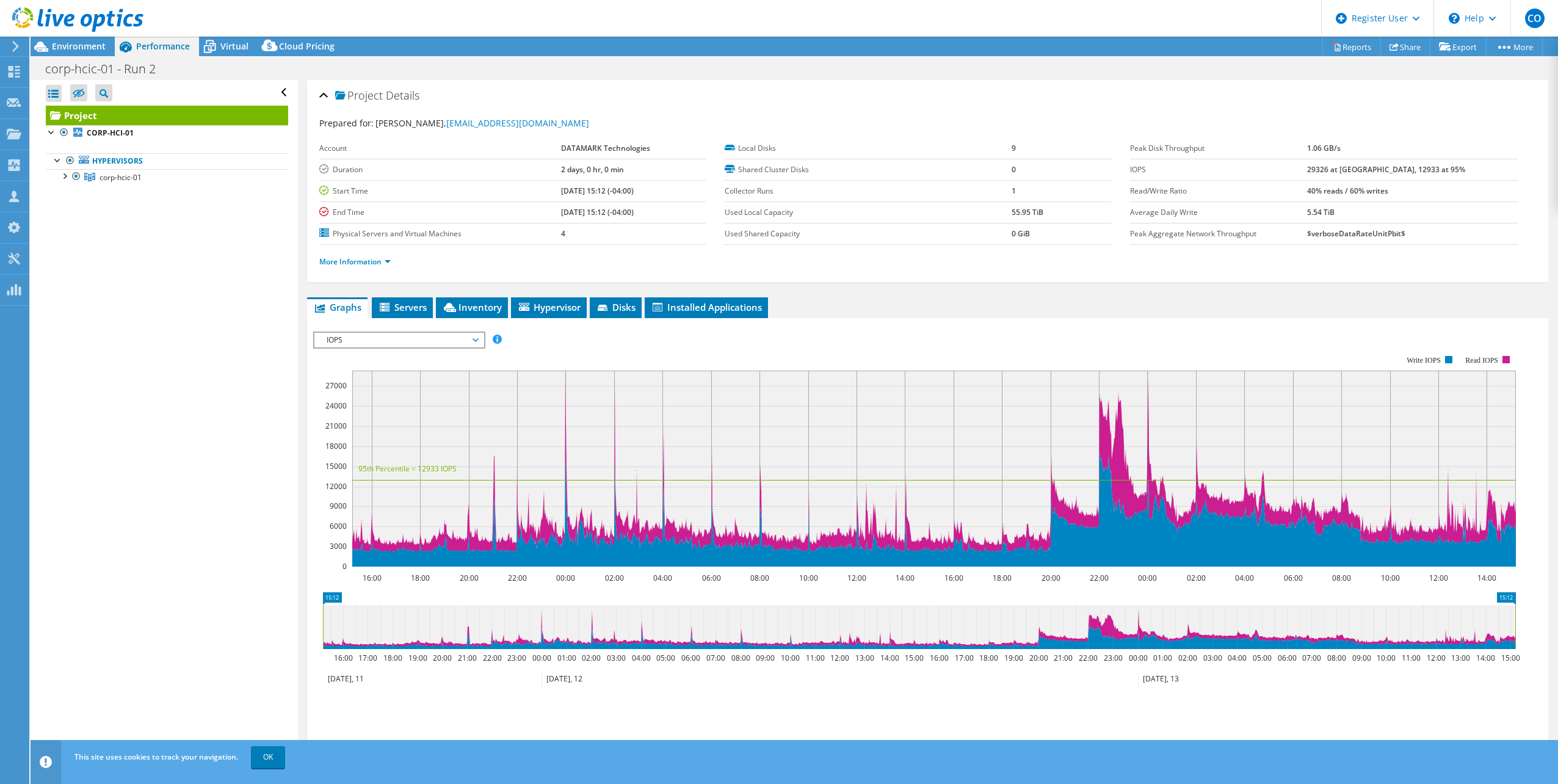
scroll to position [0, 0]
click at [132, 180] on span "corp-hcic-01" at bounding box center [120, 177] width 42 height 10
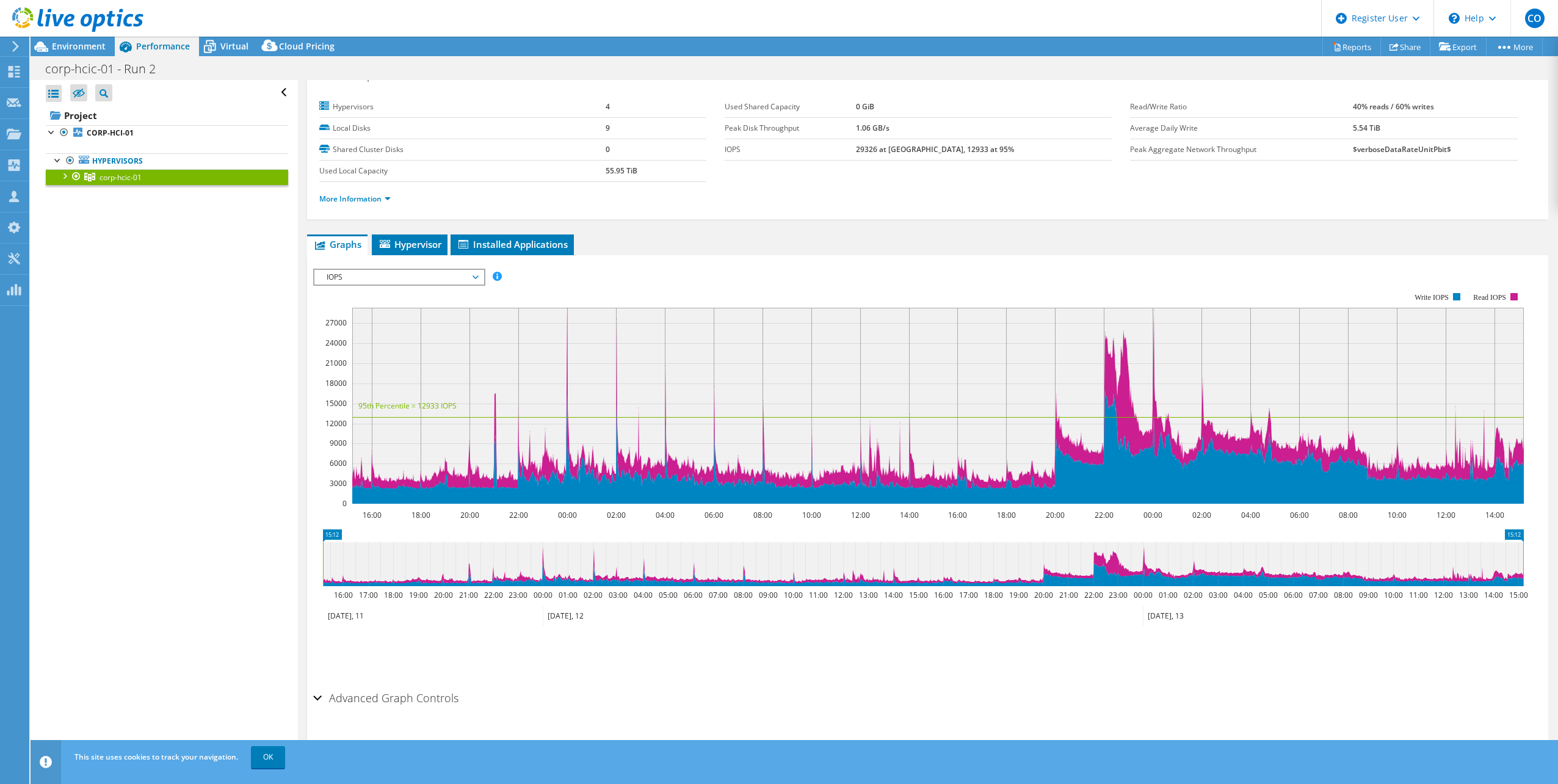
scroll to position [30, 0]
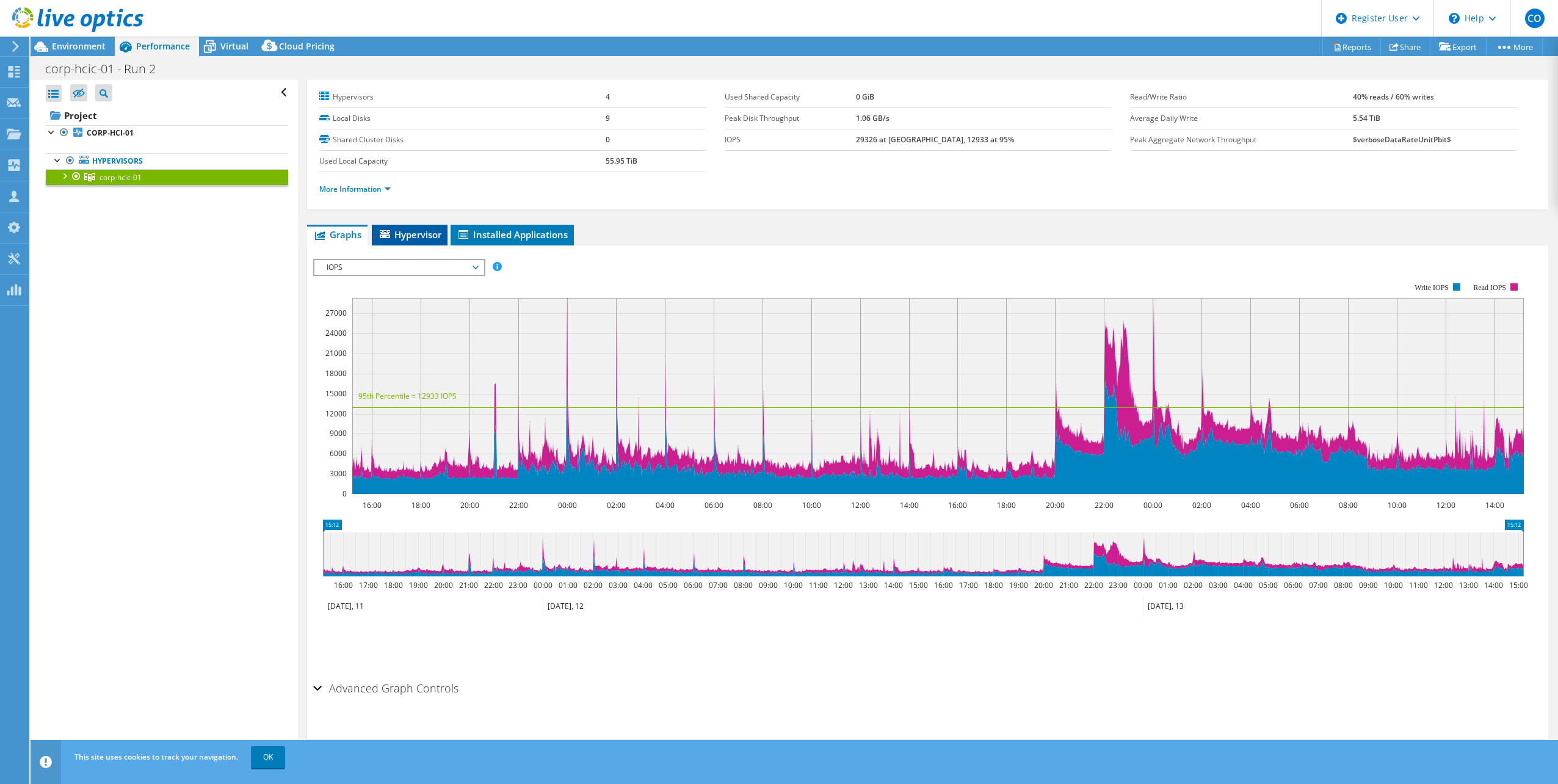
click at [386, 237] on icon at bounding box center [384, 234] width 10 height 8
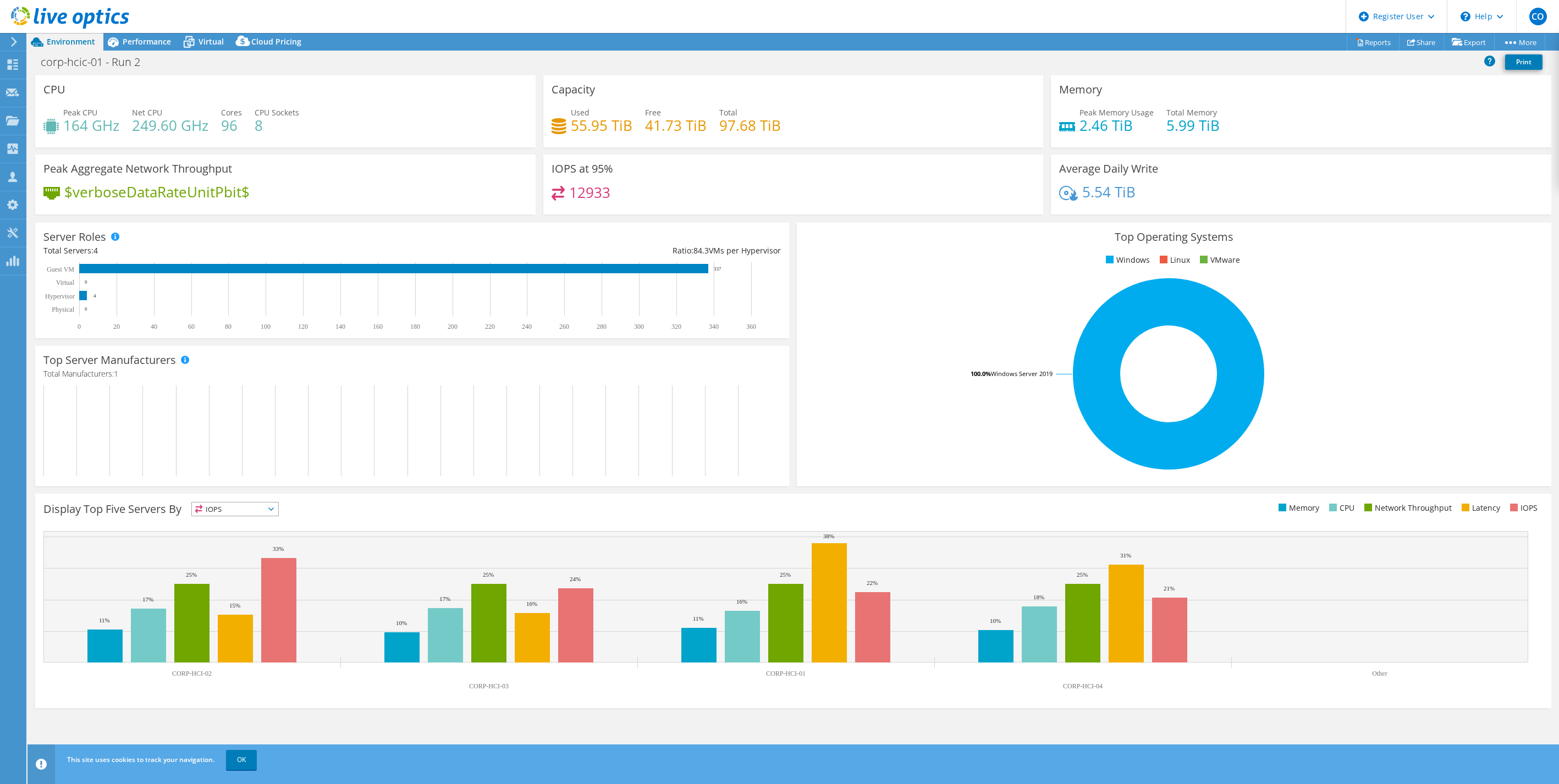
select select "USD"
